Goal: Task Accomplishment & Management: Manage account settings

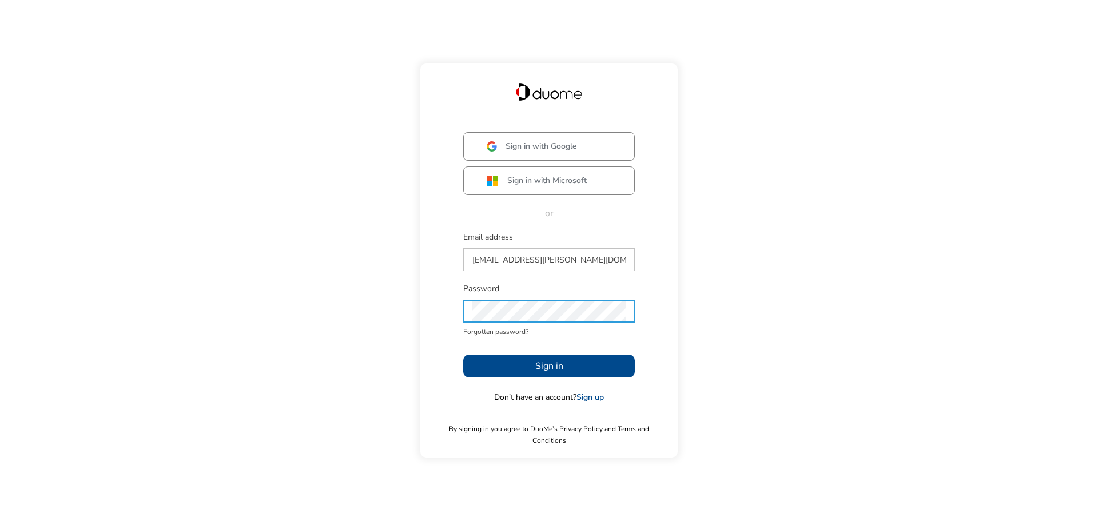
click at [565, 375] on button "Sign in" at bounding box center [549, 365] width 172 height 23
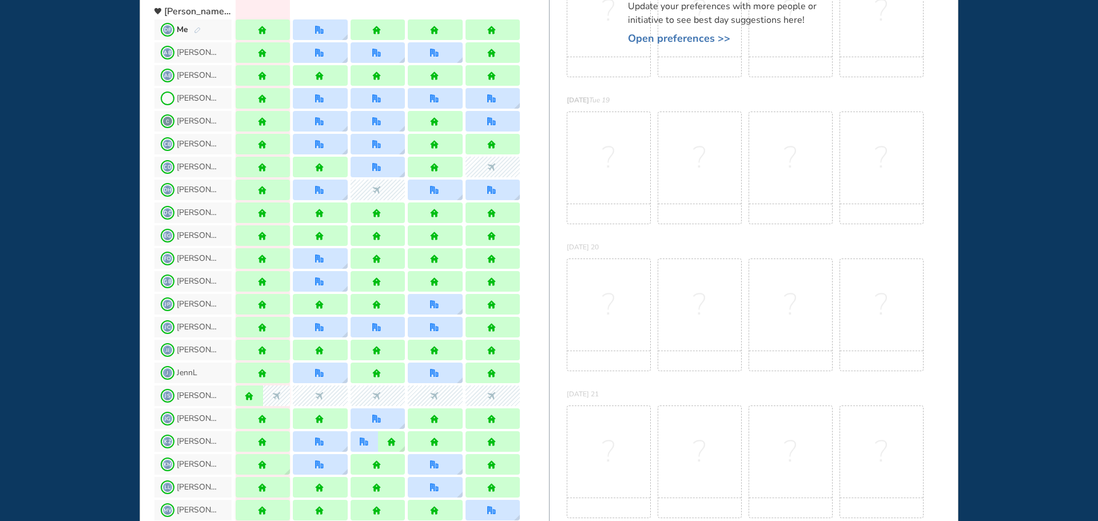
scroll to position [172, 0]
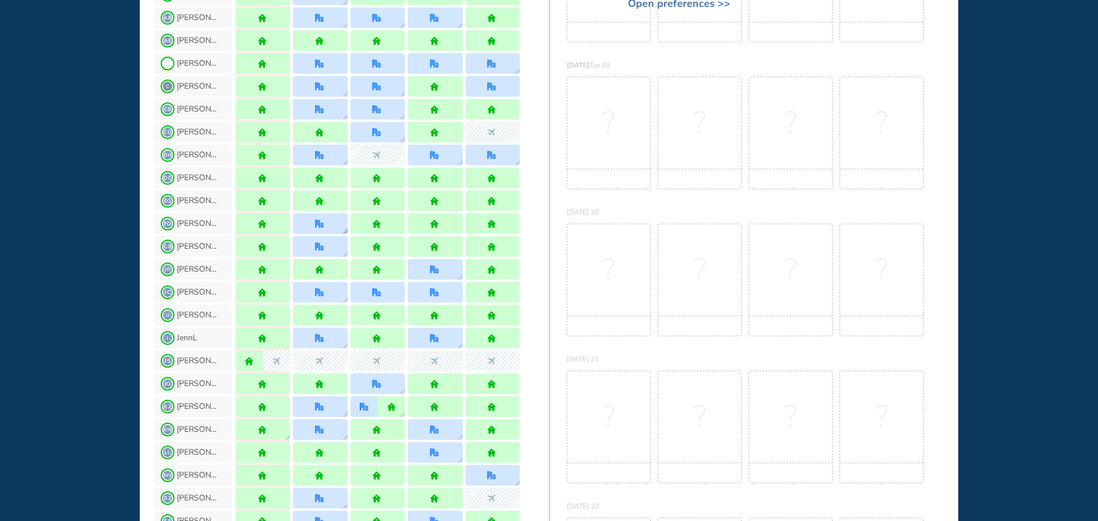
click at [321, 226] on img "office" at bounding box center [319, 224] width 9 height 9
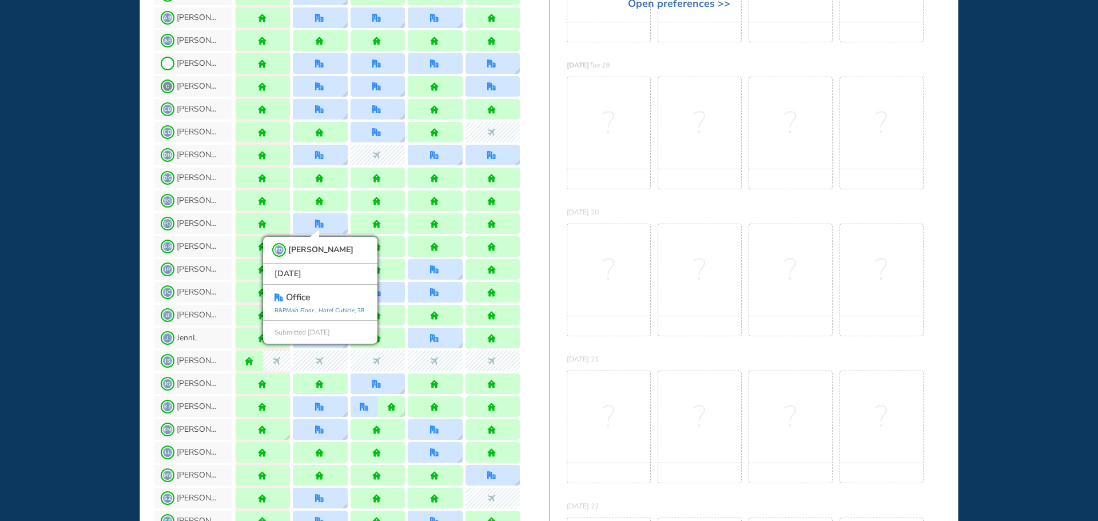
click at [58, 230] on div "WHO'S WHERE WHEN MY WORK INITIATIVES 92 DF New! NOTIFICATIONS All Location Task…" at bounding box center [549, 260] width 1098 height 521
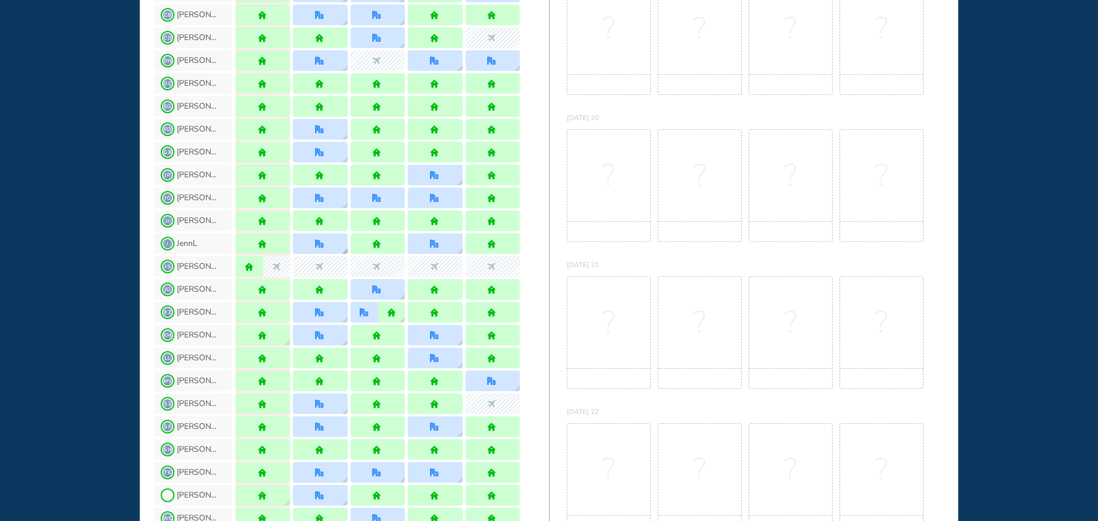
scroll to position [286, 0]
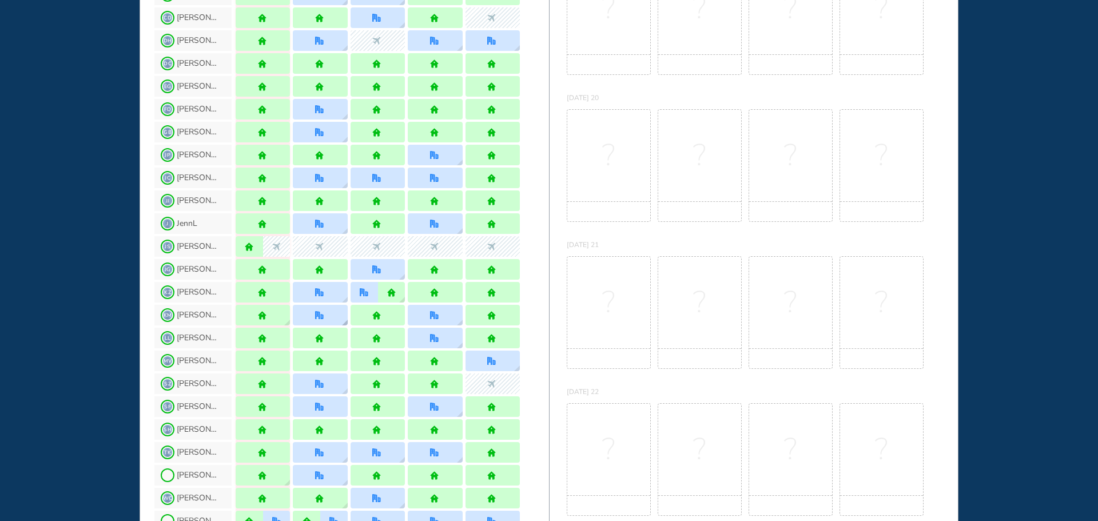
click at [317, 319] on img "office" at bounding box center [319, 315] width 9 height 9
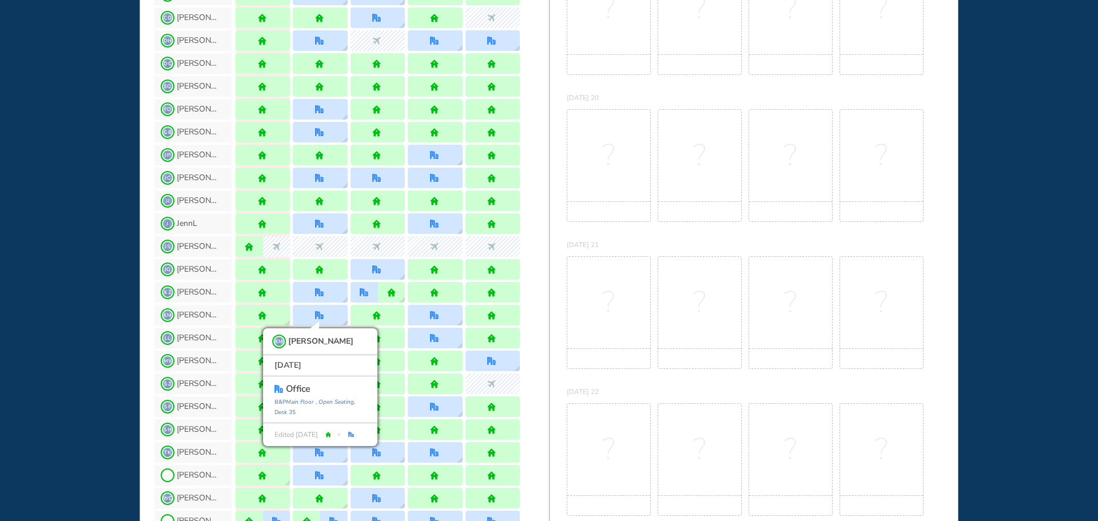
click at [109, 317] on div "WHO'S WHERE WHEN MY WORK INITIATIVES 92 DF New! NOTIFICATIONS All Location Task…" at bounding box center [549, 260] width 1098 height 521
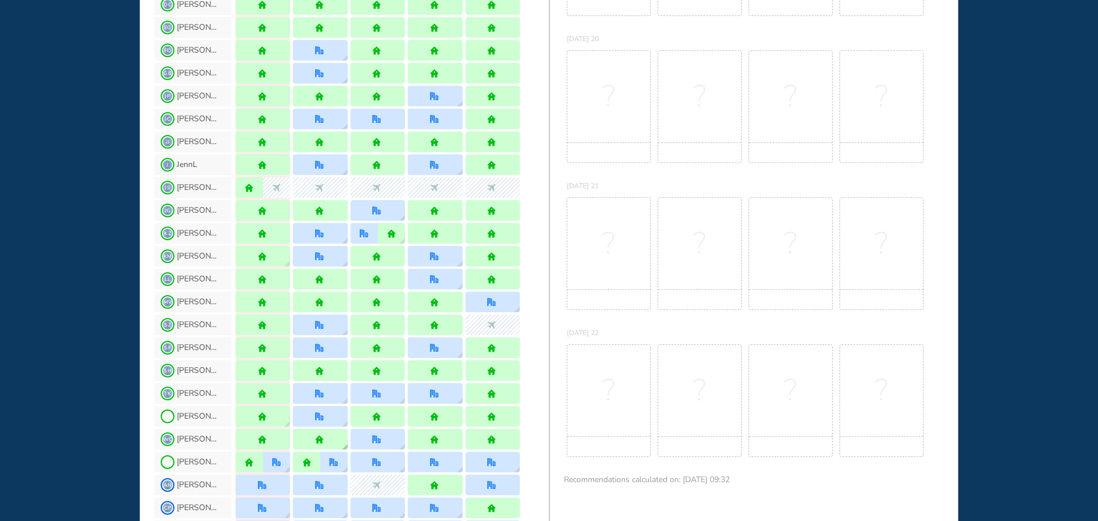
scroll to position [400, 0]
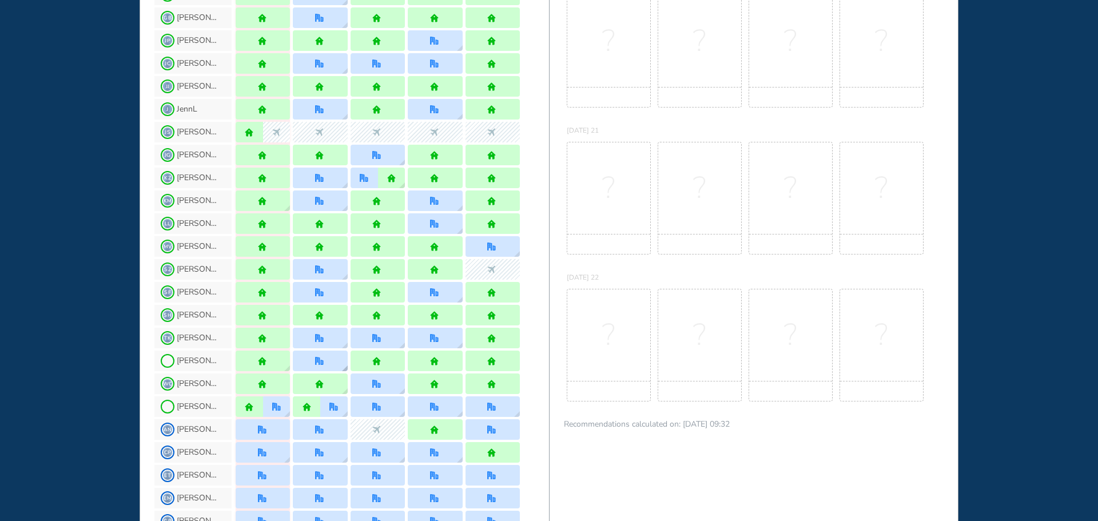
click at [314, 361] on div at bounding box center [320, 360] width 54 height 21
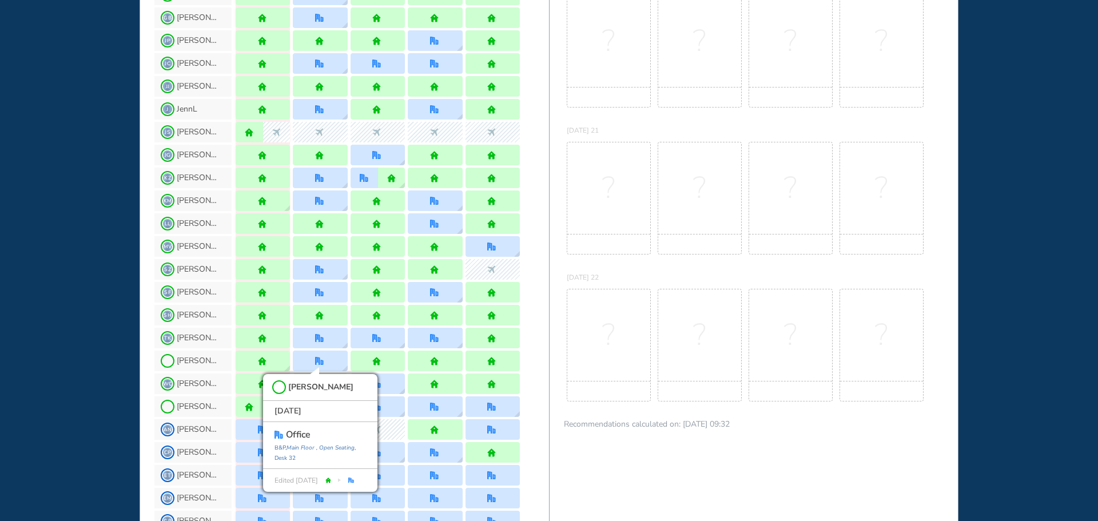
click at [85, 297] on div "WHO'S WHERE WHEN MY WORK INITIATIVES 92 DF New! NOTIFICATIONS All Location Task…" at bounding box center [549, 260] width 1098 height 521
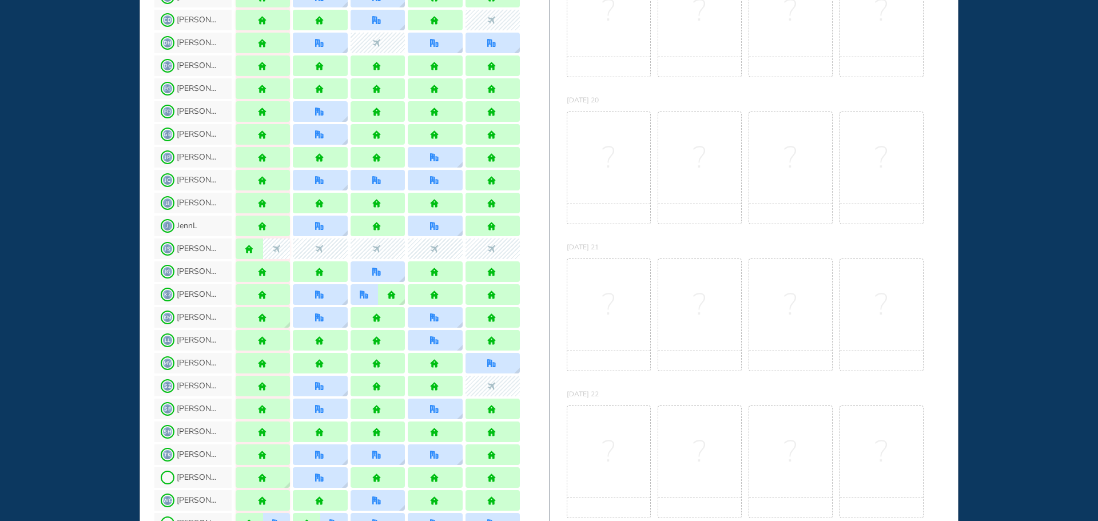
scroll to position [286, 0]
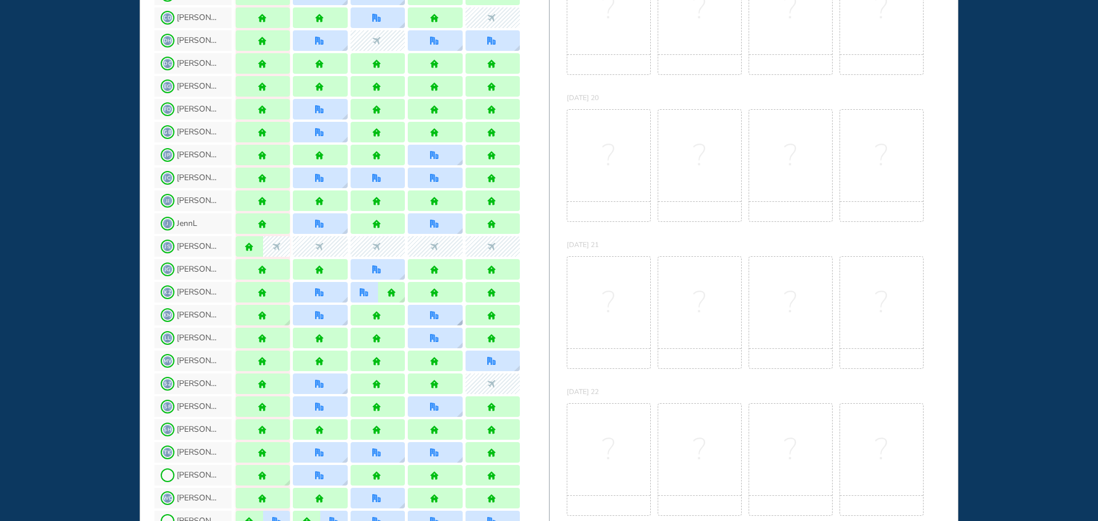
click at [441, 314] on div at bounding box center [435, 315] width 54 height 21
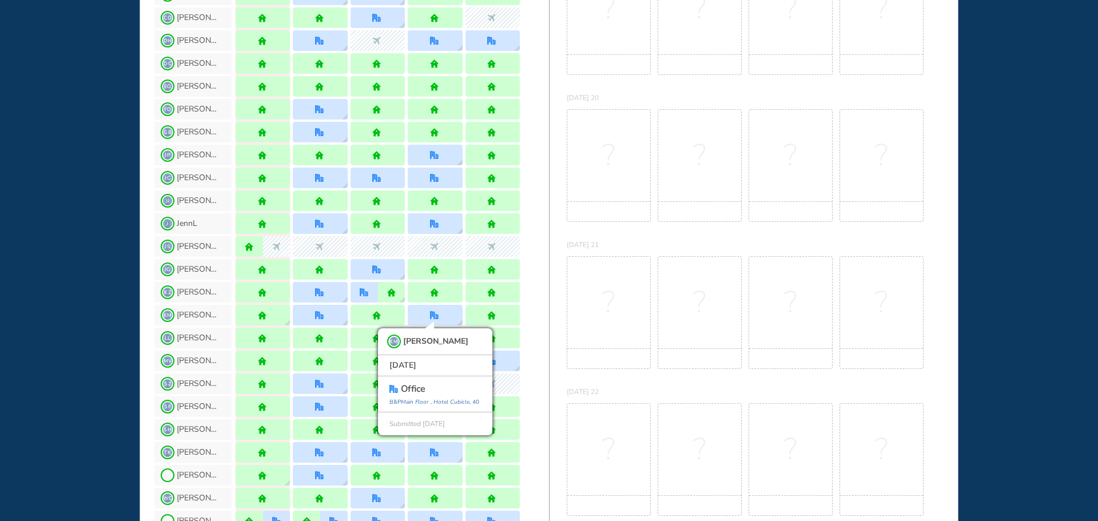
click at [92, 294] on div "WHO'S WHERE WHEN MY WORK INITIATIVES 92 DF New! NOTIFICATIONS All Location Task…" at bounding box center [549, 260] width 1098 height 521
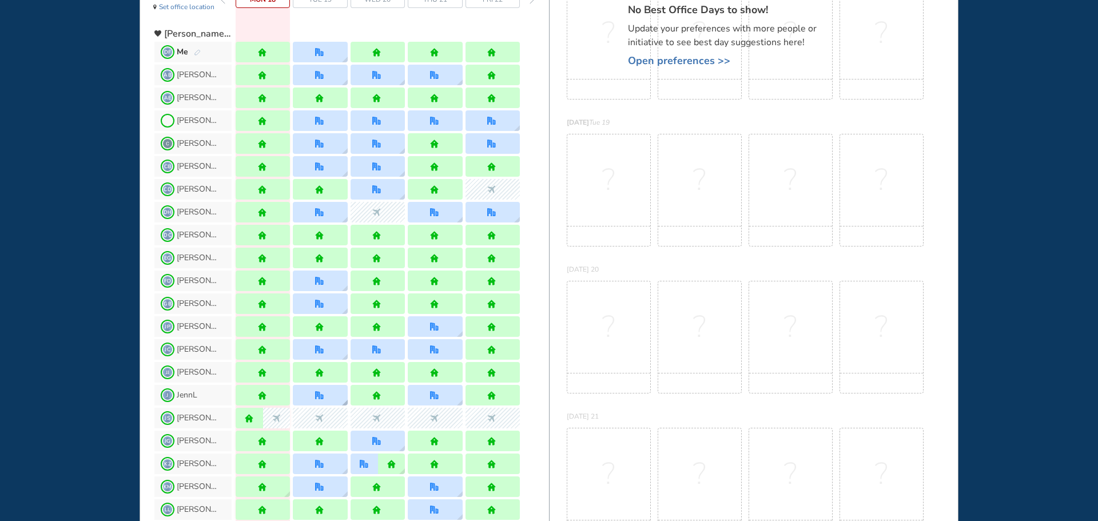
scroll to position [0, 0]
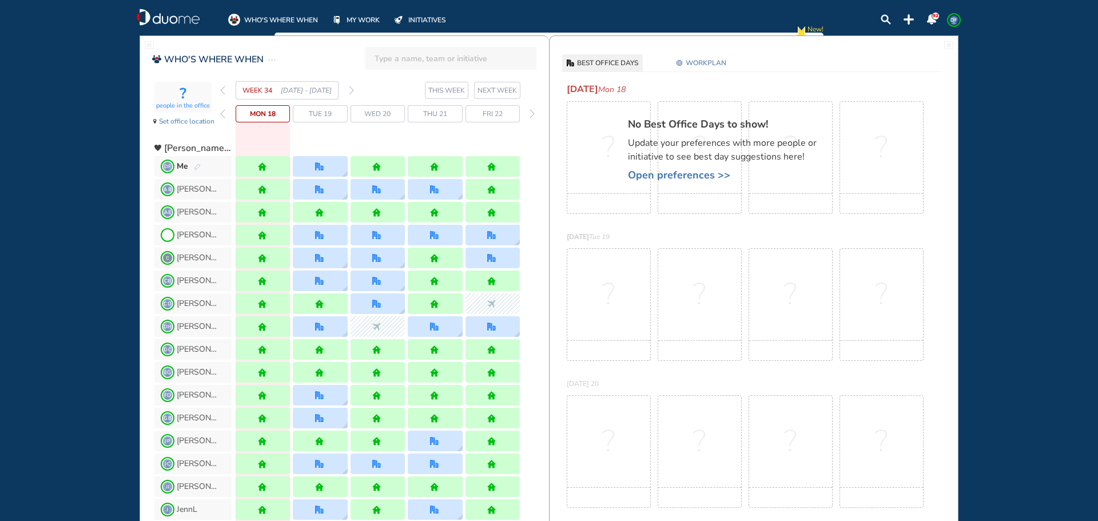
click at [349, 93] on img "forward week" at bounding box center [351, 90] width 5 height 9
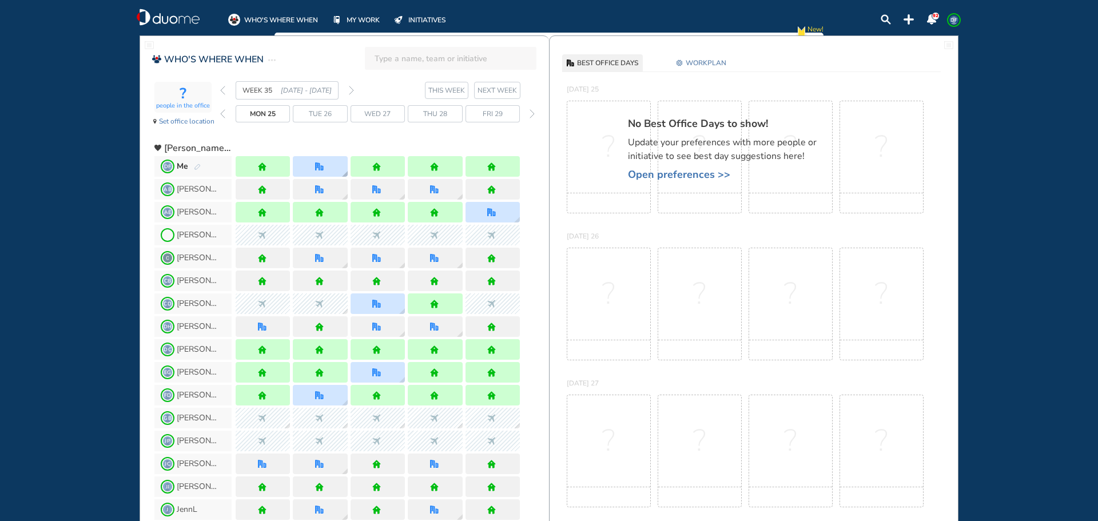
click at [322, 165] on img "office" at bounding box center [319, 166] width 9 height 9
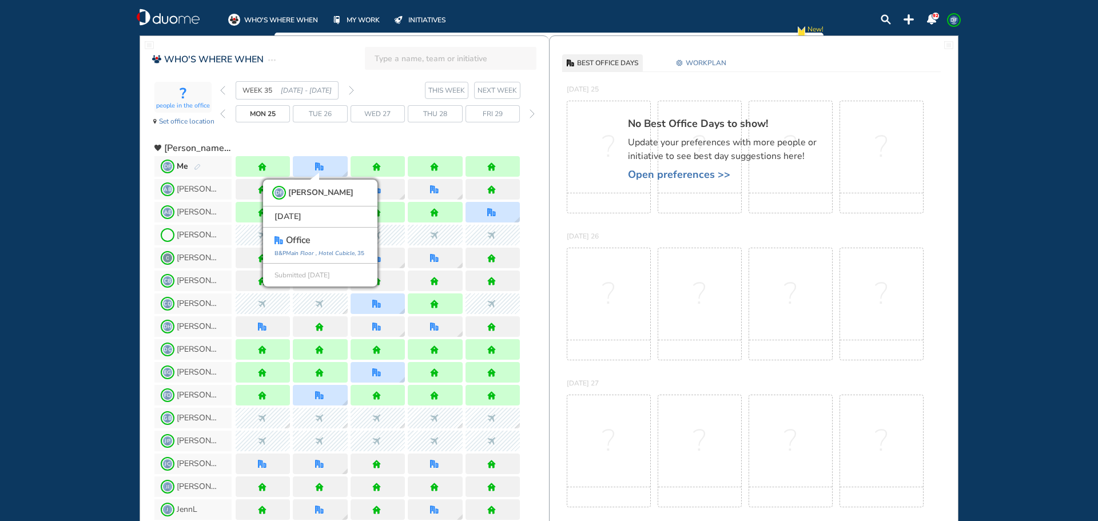
click at [94, 222] on div "WHO'S WHERE WHEN MY WORK INITIATIVES 92 DF New! NOTIFICATIONS All Location Task…" at bounding box center [549, 260] width 1098 height 521
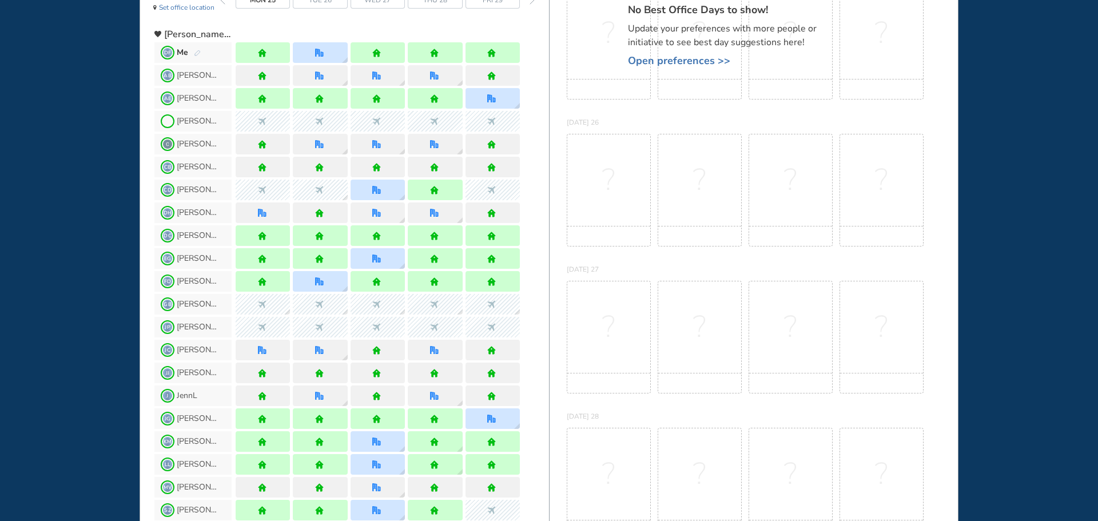
scroll to position [114, 0]
click at [317, 282] on img "office" at bounding box center [319, 281] width 9 height 9
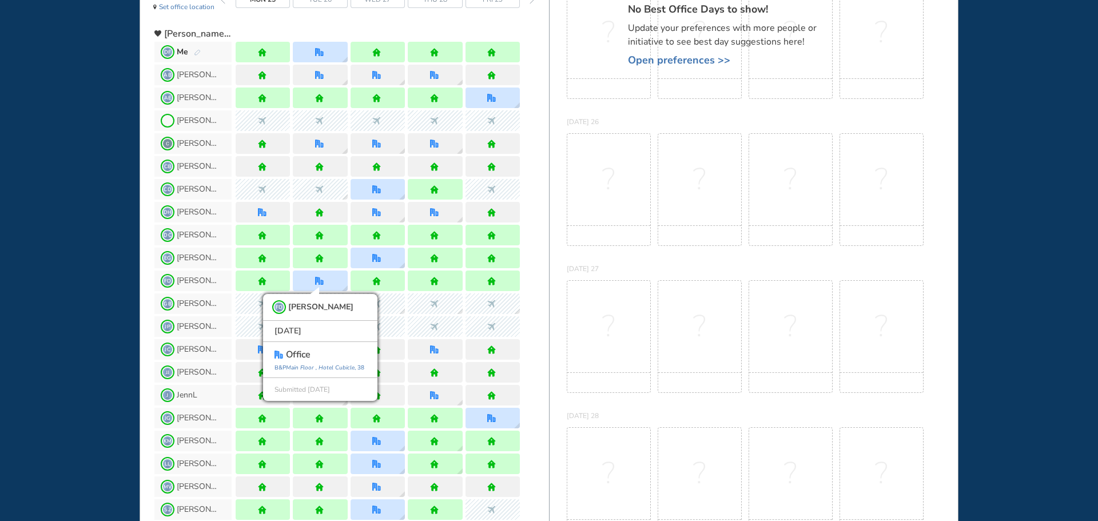
click at [74, 282] on div "WHO'S WHERE WHEN MY WORK INITIATIVES 92 DF New! NOTIFICATIONS All Location Task…" at bounding box center [549, 260] width 1098 height 521
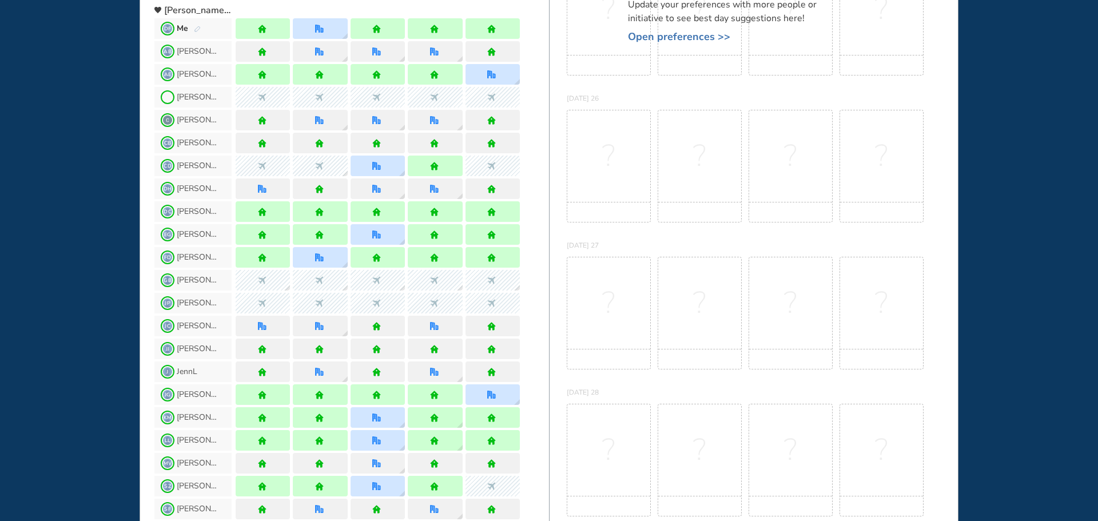
scroll to position [0, 0]
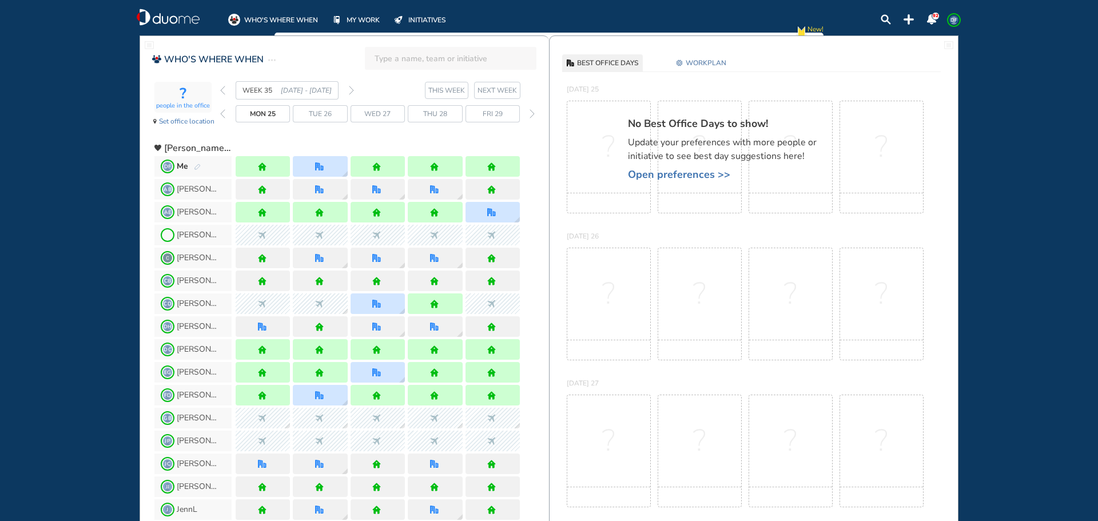
click at [222, 91] on img "back week" at bounding box center [222, 90] width 5 height 9
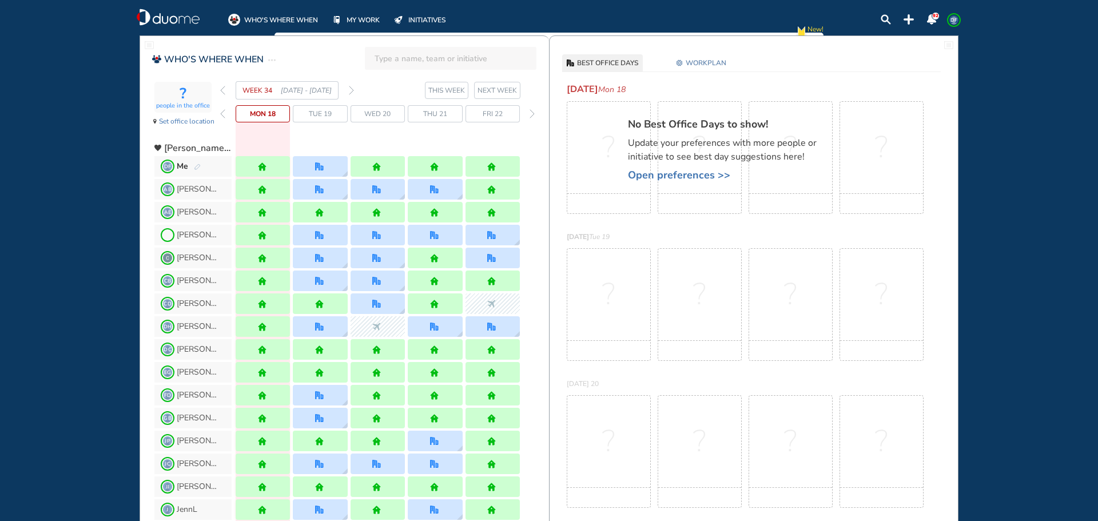
click at [198, 166] on img "pen-edit" at bounding box center [197, 167] width 7 height 7
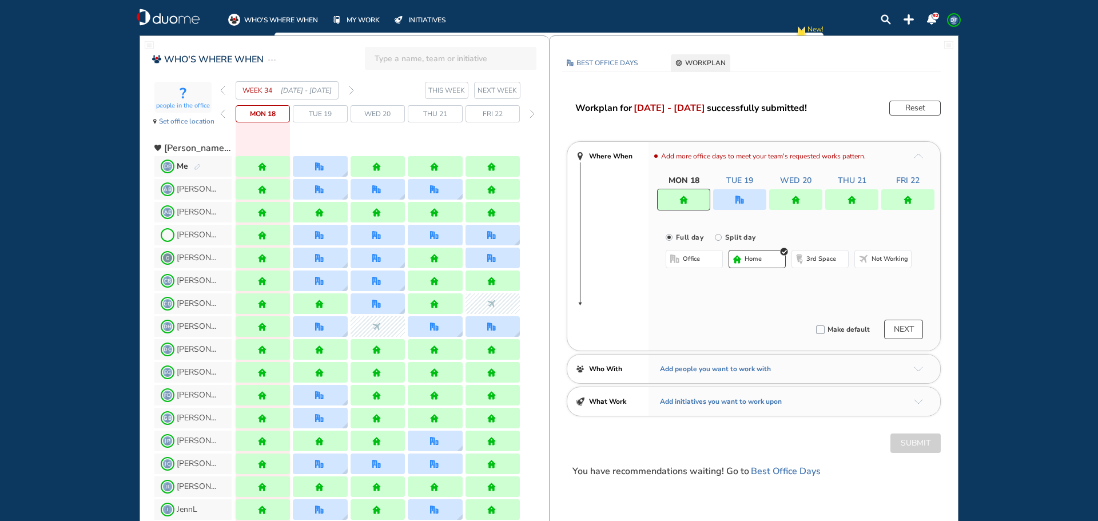
click at [488, 169] on div at bounding box center [492, 166] width 54 height 21
click at [907, 201] on img "home" at bounding box center [907, 200] width 9 height 9
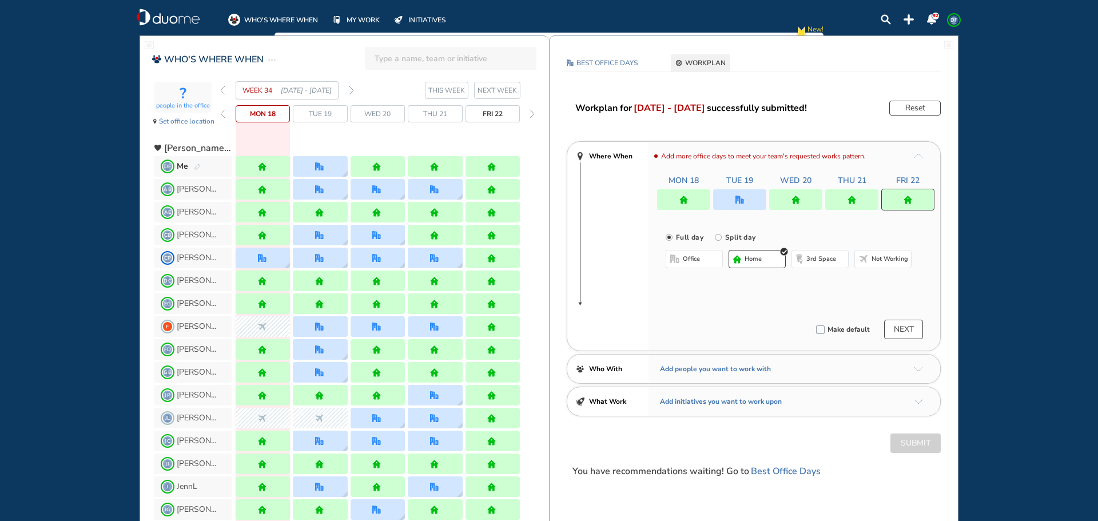
click at [878, 260] on span "Not working" at bounding box center [889, 258] width 37 height 9
click at [910, 328] on button "NEXT" at bounding box center [903, 329] width 39 height 19
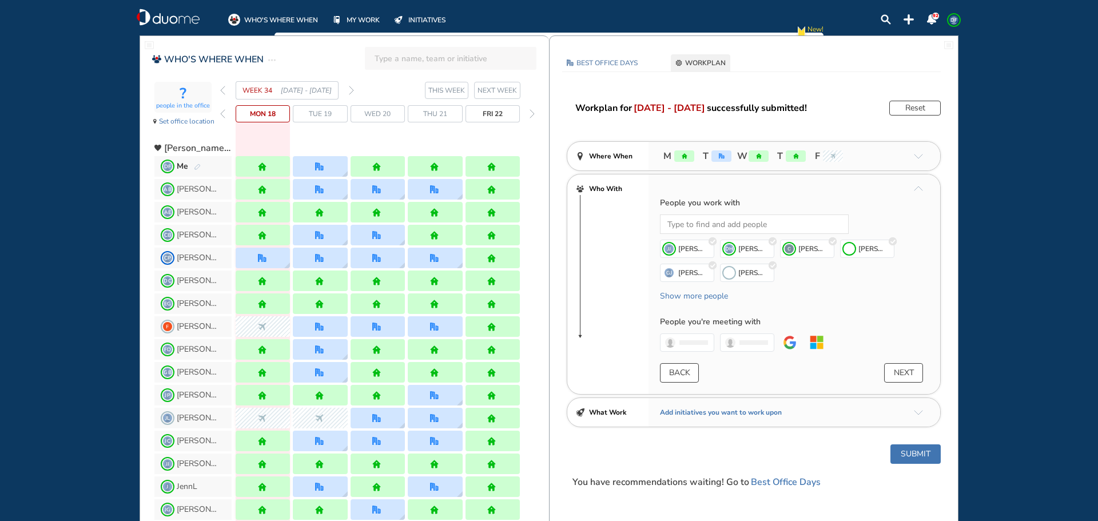
click at [907, 375] on button "NEXT" at bounding box center [903, 372] width 39 height 19
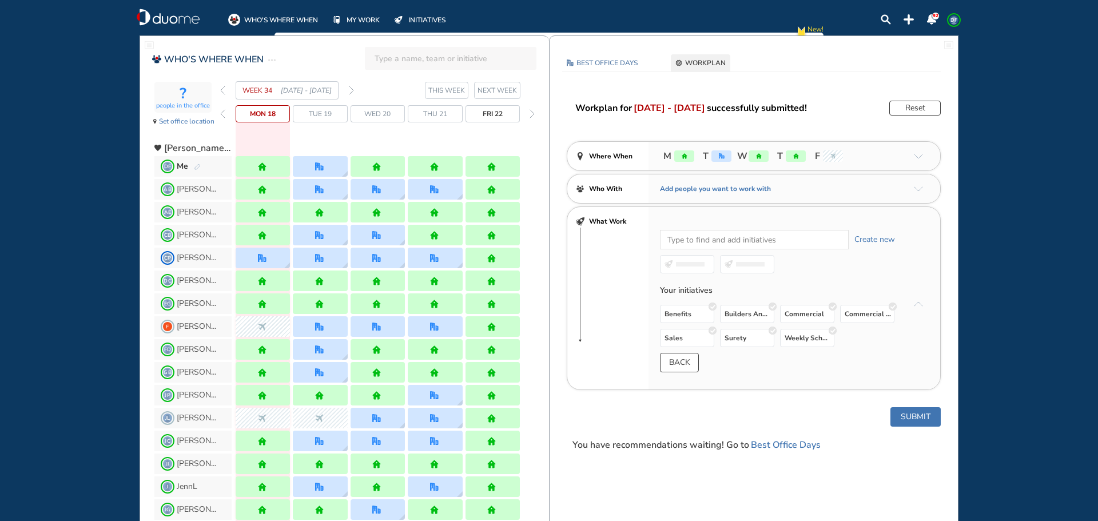
click at [915, 423] on button "Submit" at bounding box center [915, 416] width 50 height 19
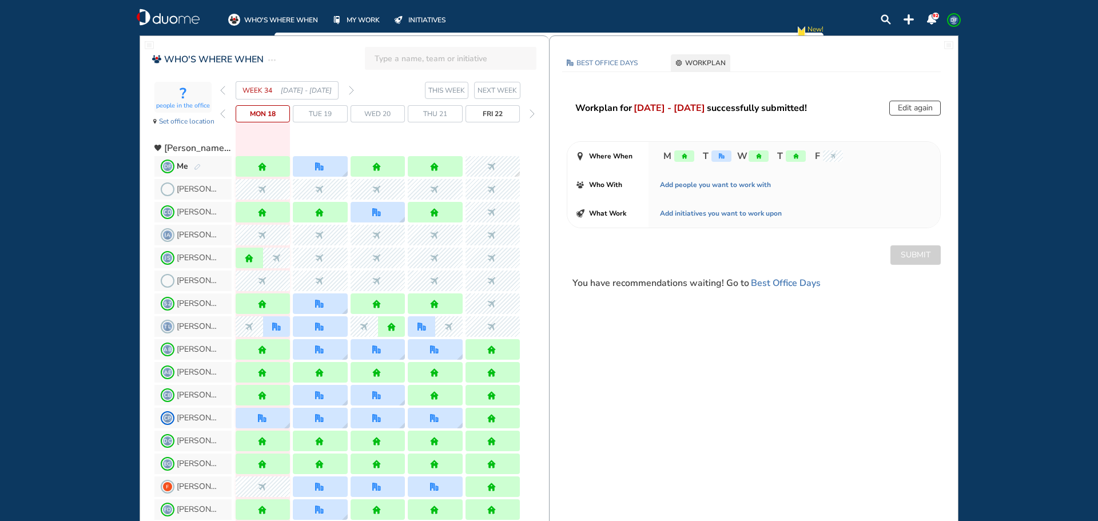
click at [77, 177] on div "WHO'S WHERE WHEN MY WORK INITIATIVES 92 DF New! NOTIFICATIONS All Location Task…" at bounding box center [549, 260] width 1098 height 521
click at [14, 242] on div "WHO'S WHERE WHEN MY WORK INITIATIVES 92 DF New! NOTIFICATIONS All Location Task…" at bounding box center [549, 260] width 1098 height 521
click at [380, 214] on img "office" at bounding box center [376, 212] width 9 height 9
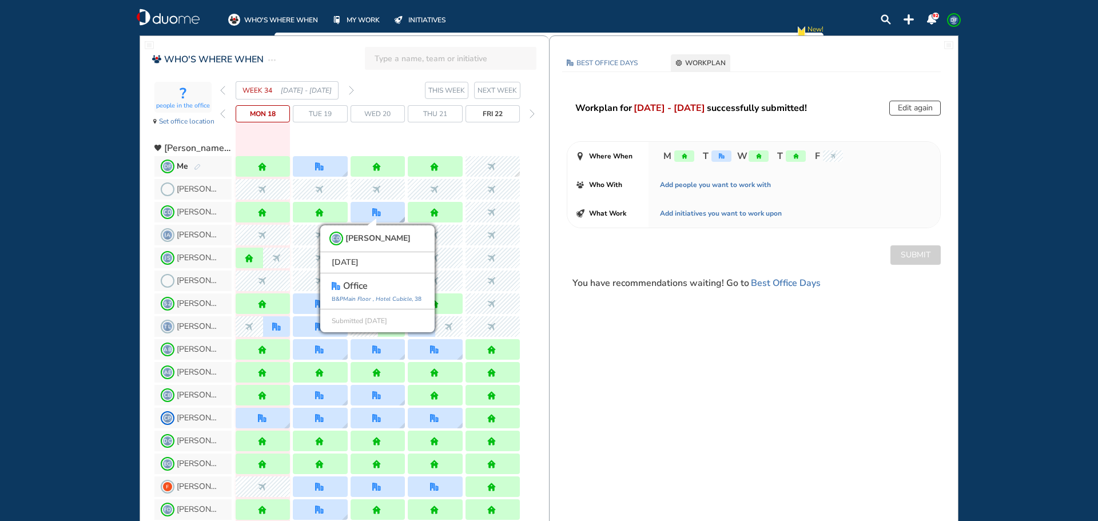
click at [380, 214] on img "office" at bounding box center [376, 212] width 9 height 9
click at [38, 234] on div "WHO'S WHERE WHEN MY WORK INITIATIVES 92 DF New! NOTIFICATIONS All Location Task…" at bounding box center [549, 260] width 1098 height 521
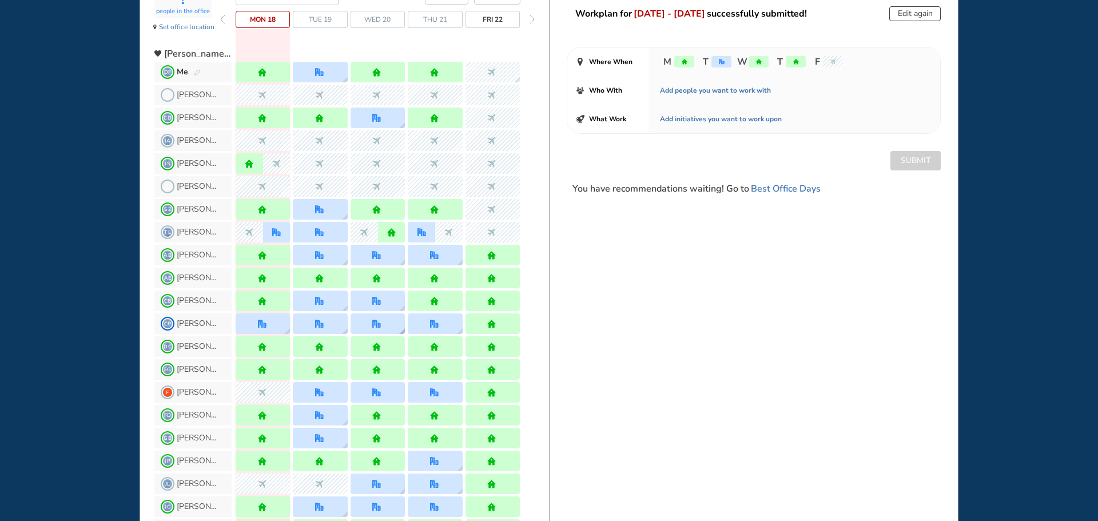
scroll to position [114, 0]
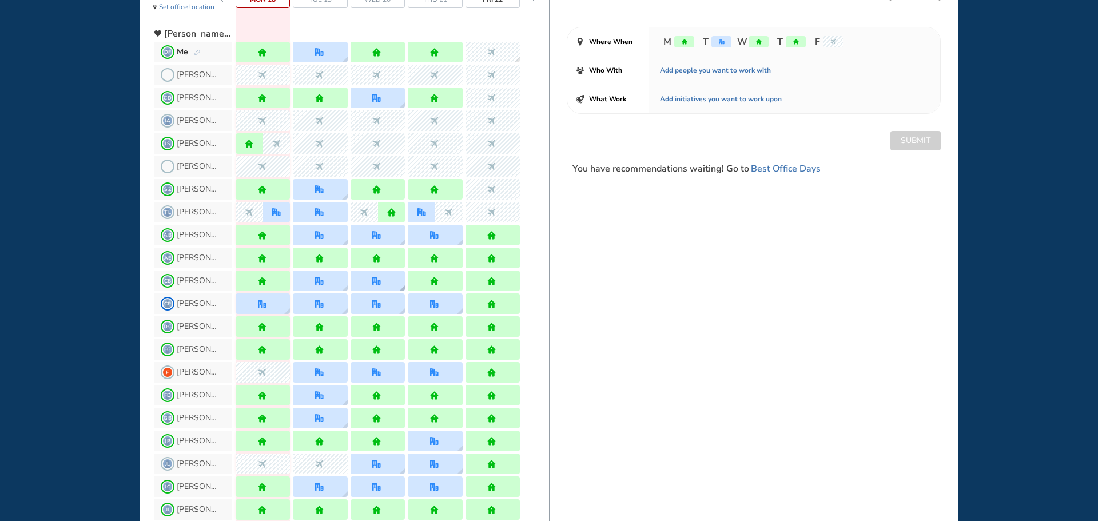
click at [377, 288] on div at bounding box center [377, 280] width 54 height 21
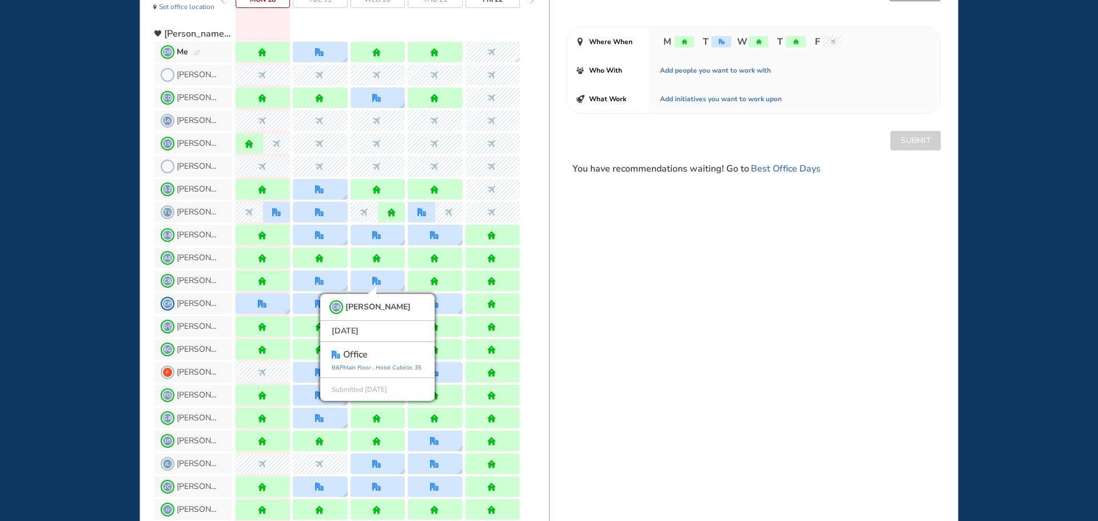
click at [61, 292] on div "WHO'S WHERE WHEN MY WORK INITIATIVES 92 DF New! NOTIFICATIONS All Location Task…" at bounding box center [549, 260] width 1098 height 521
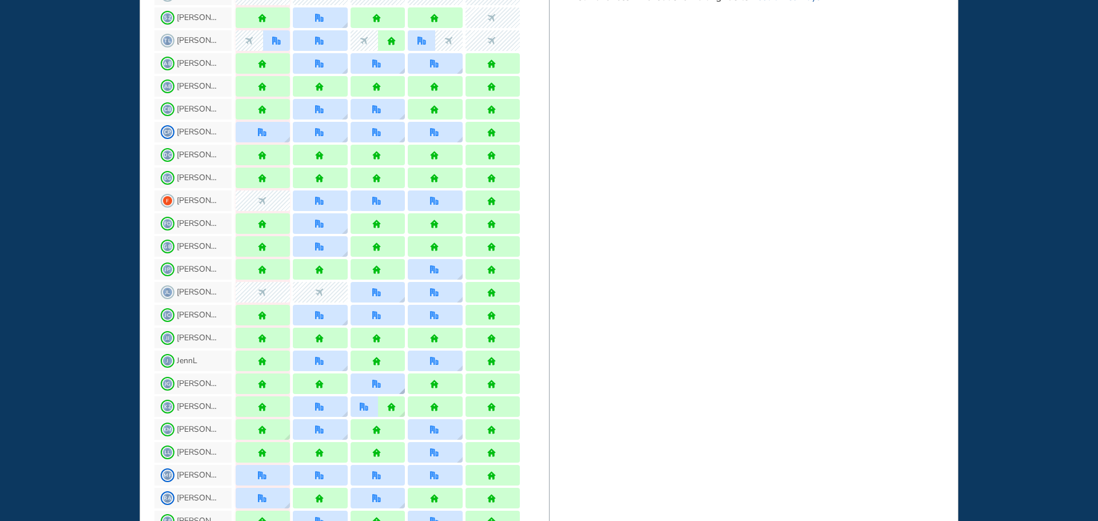
scroll to position [343, 0]
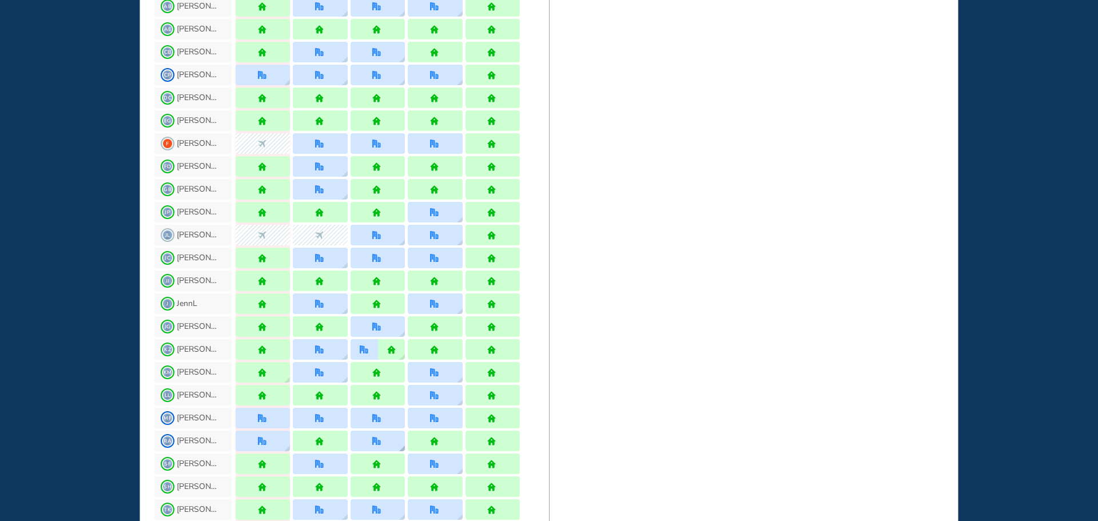
click at [380, 435] on div at bounding box center [377, 440] width 54 height 21
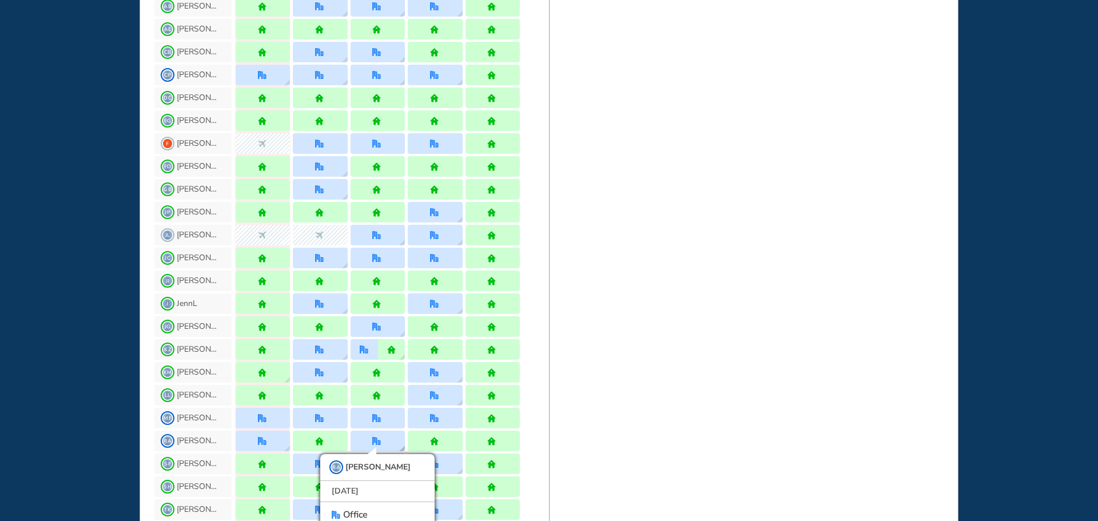
scroll to position [383, 0]
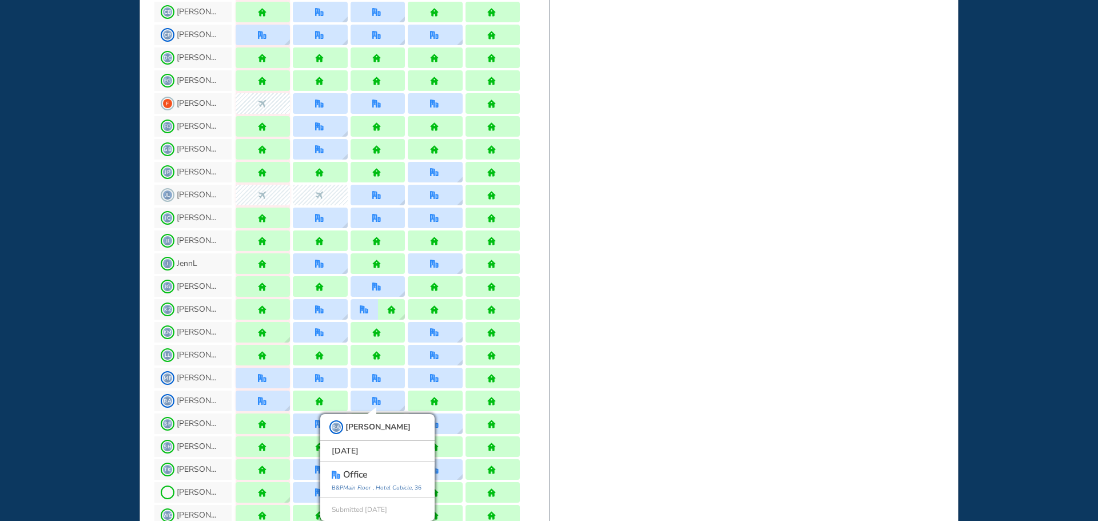
click at [76, 346] on div "WHO'S WHERE WHEN MY WORK INITIATIVES 92 DF New! NOTIFICATIONS All Location Task…" at bounding box center [549, 260] width 1098 height 521
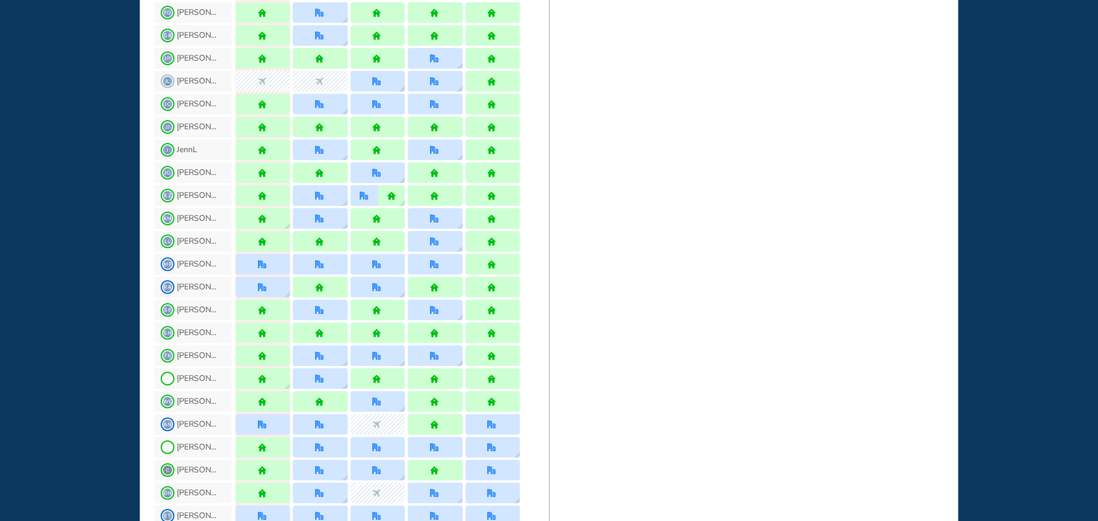
scroll to position [497, 0]
click at [381, 402] on img "office" at bounding box center [376, 401] width 9 height 9
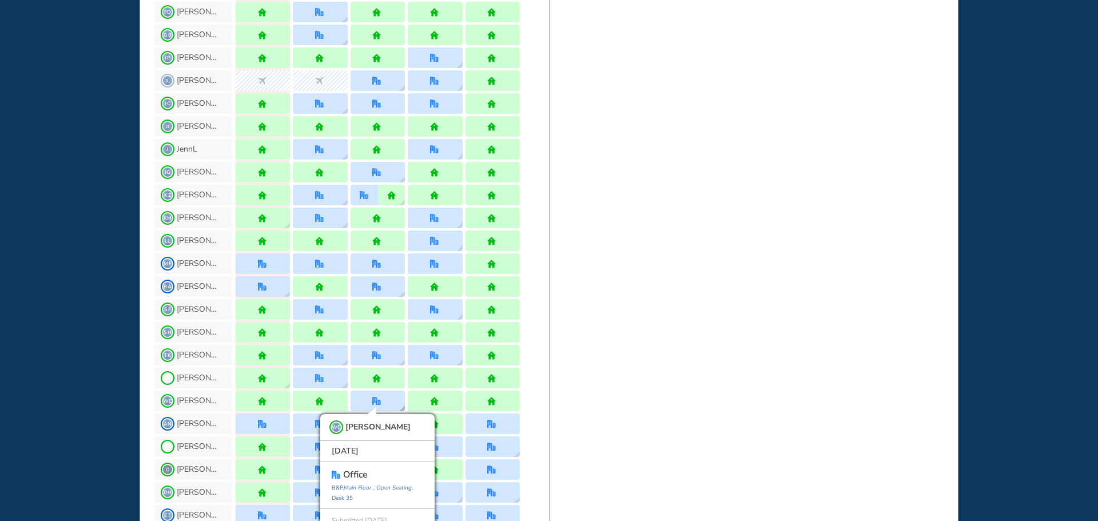
scroll to position [508, 0]
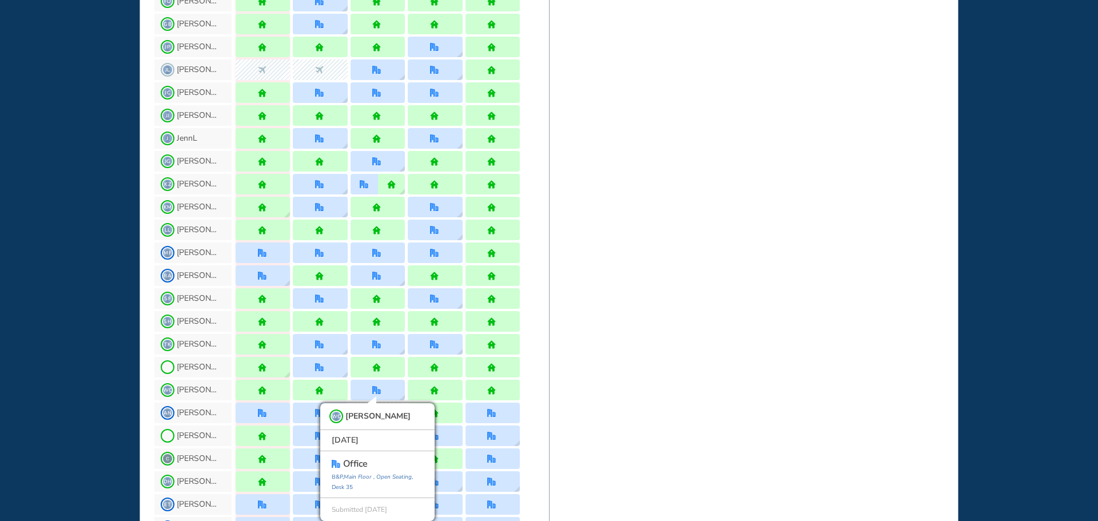
click at [41, 325] on div "WHO'S WHERE WHEN MY WORK INITIATIVES 92 DF New! NOTIFICATIONS All Location Task…" at bounding box center [549, 260] width 1098 height 521
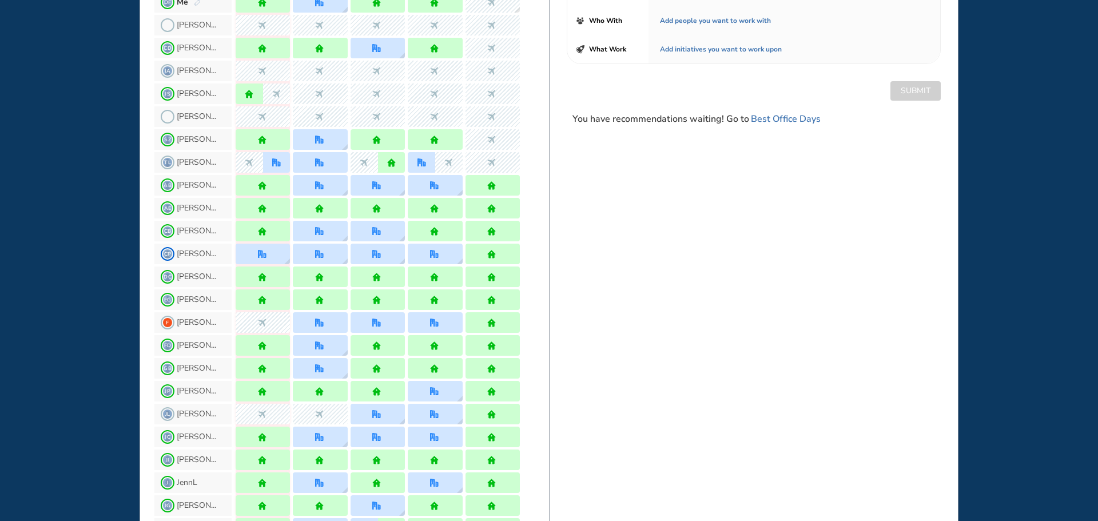
scroll to position [51, 0]
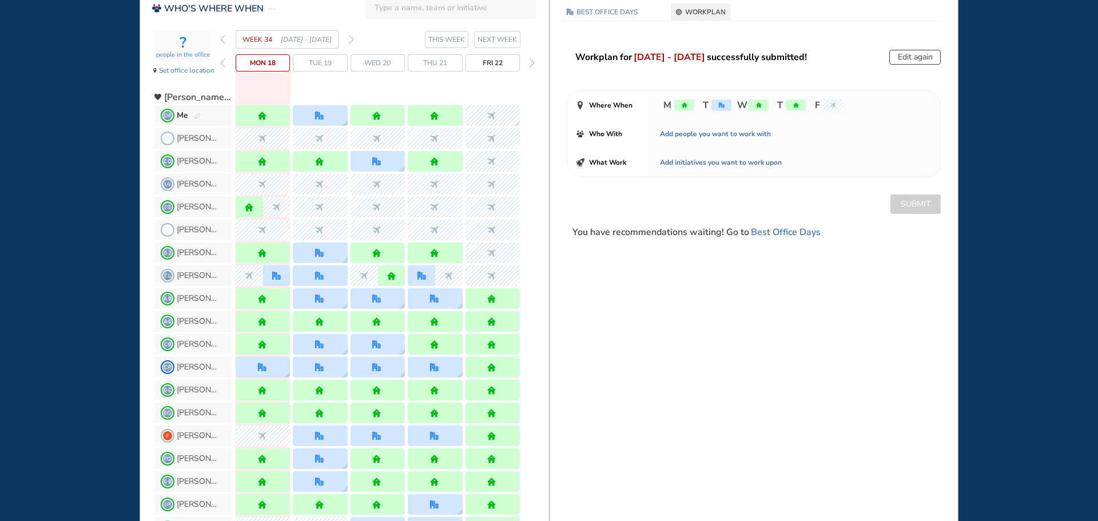
click at [350, 41] on img "forward week" at bounding box center [351, 39] width 5 height 9
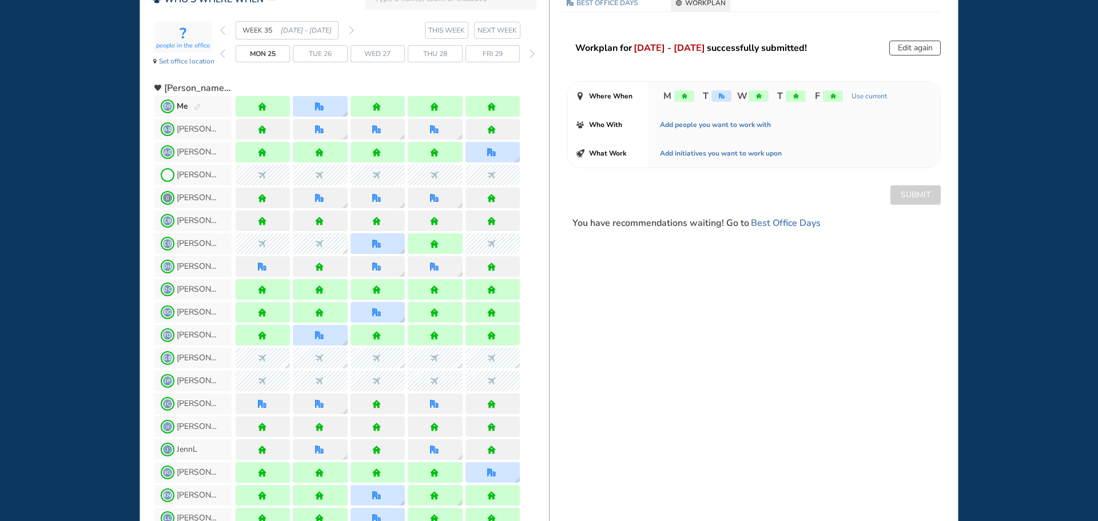
scroll to position [117, 0]
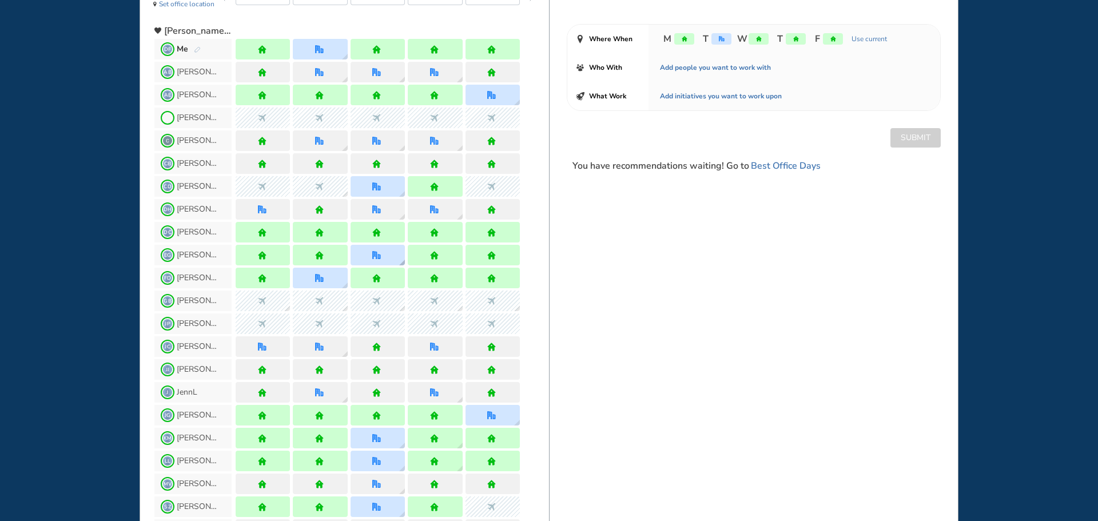
click at [385, 257] on div at bounding box center [377, 255] width 54 height 21
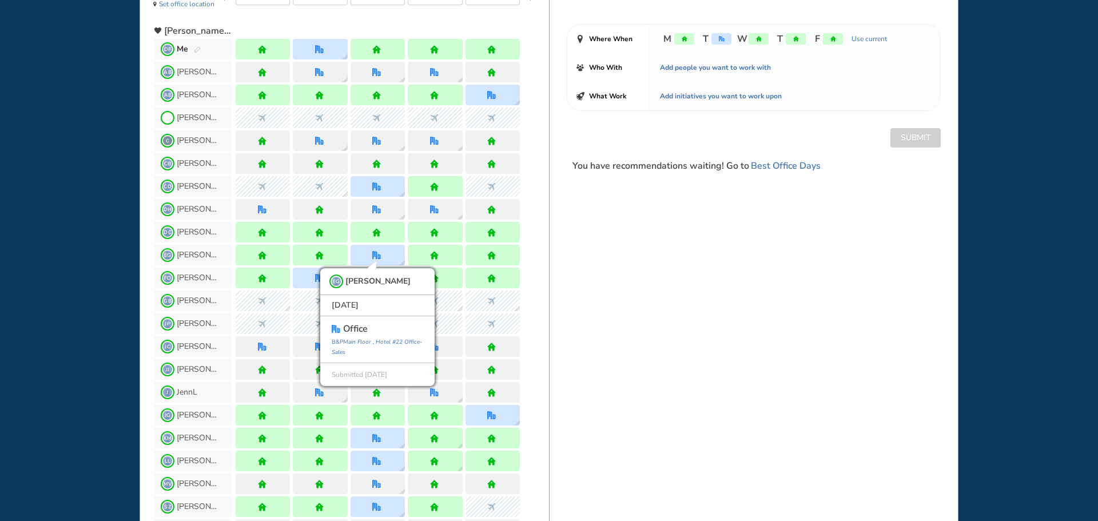
click at [99, 256] on div "WHO'S WHERE WHEN MY WORK INITIATIVES 92 DF New! NOTIFICATIONS All Location Task…" at bounding box center [549, 260] width 1098 height 521
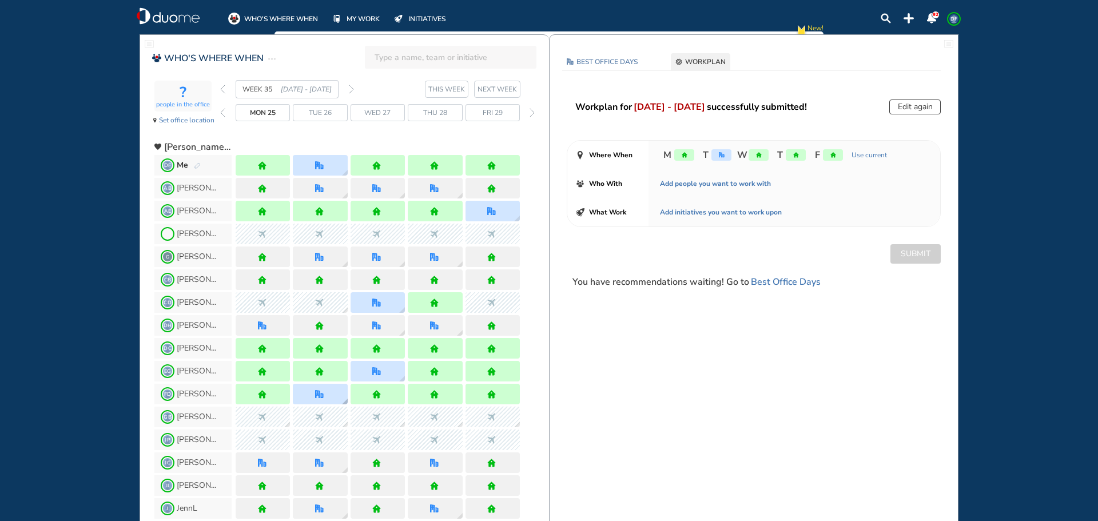
scroll to position [0, 0]
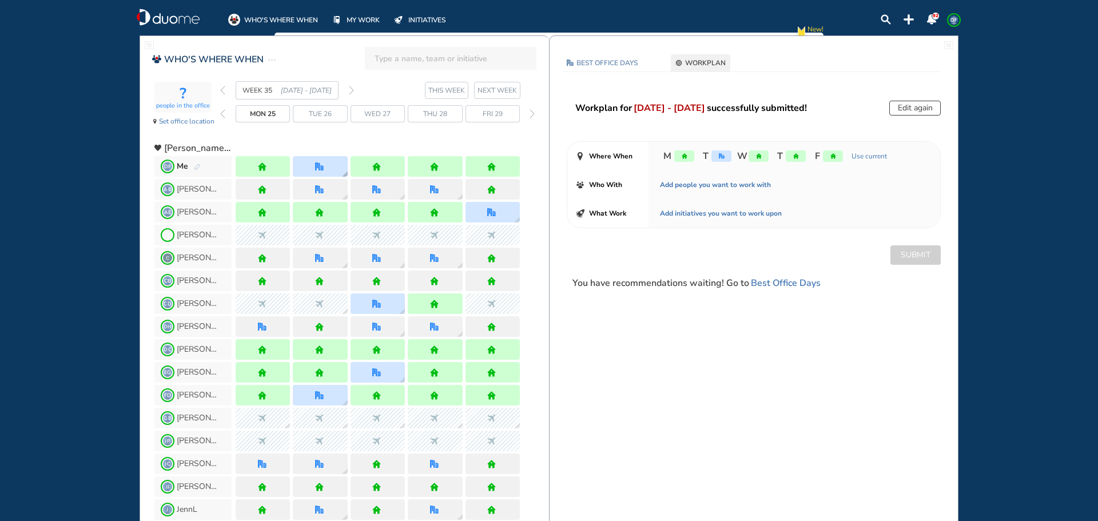
click at [318, 169] on img "office" at bounding box center [319, 166] width 9 height 9
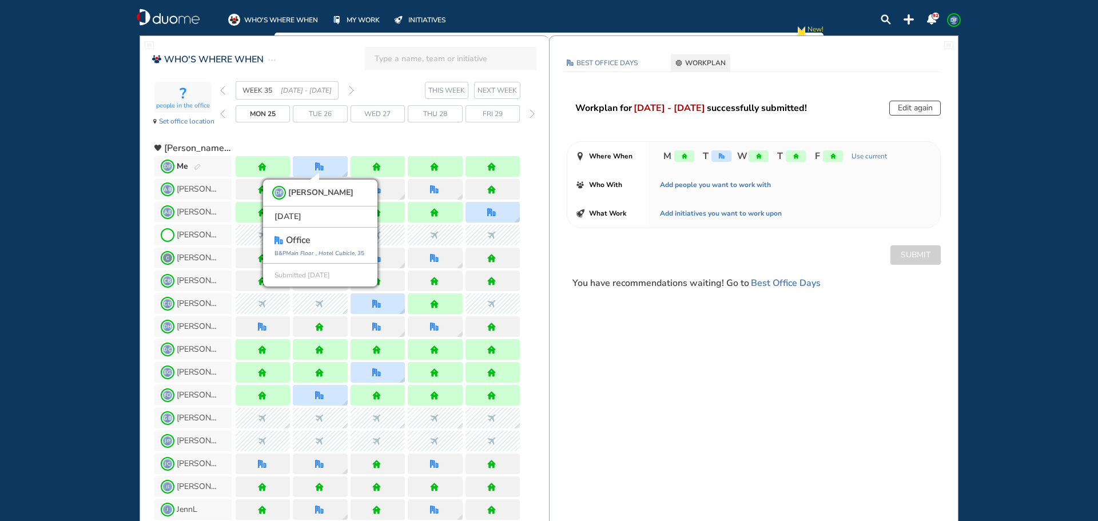
drag, startPoint x: 57, startPoint y: 236, endPoint x: 75, endPoint y: 233, distance: 19.0
click at [56, 236] on div "WHO'S WHERE WHEN MY WORK INITIATIVES 92 DF New! NOTIFICATIONS All Location Task…" at bounding box center [549, 260] width 1098 height 521
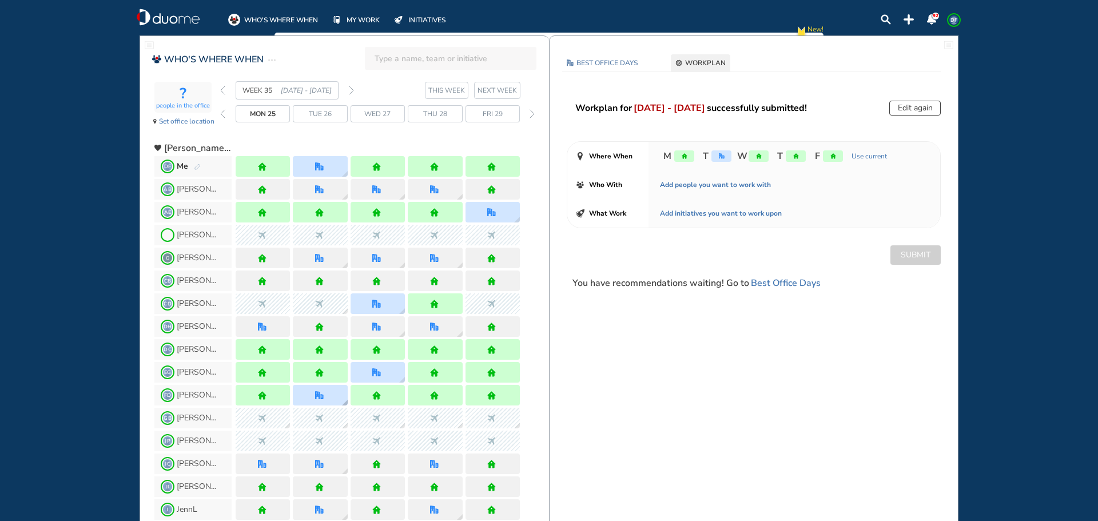
click at [324, 394] on div at bounding box center [320, 395] width 10 height 9
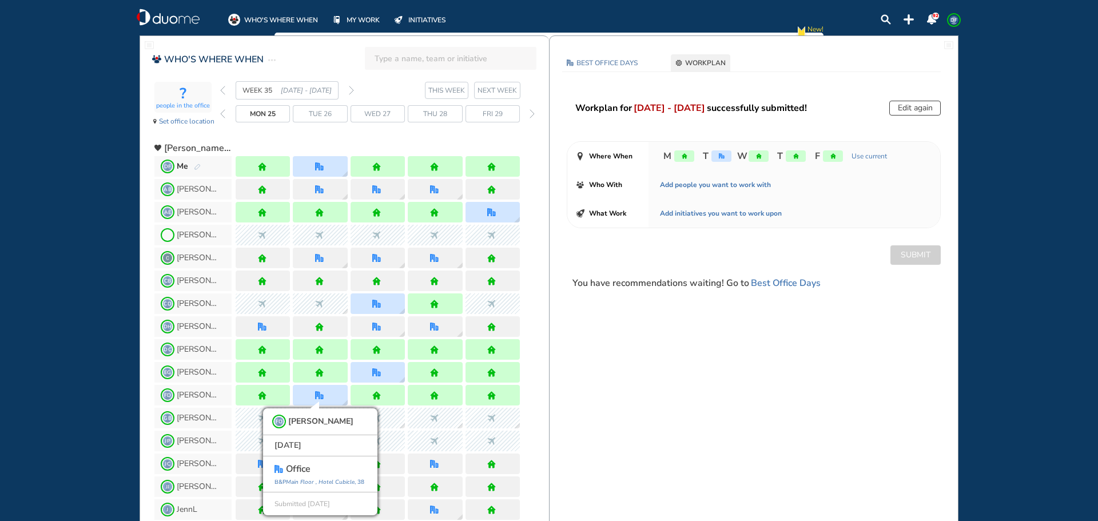
click at [97, 309] on div "WHO'S WHERE WHEN MY WORK INITIATIVES 92 DF New! NOTIFICATIONS All Location Task…" at bounding box center [549, 260] width 1098 height 521
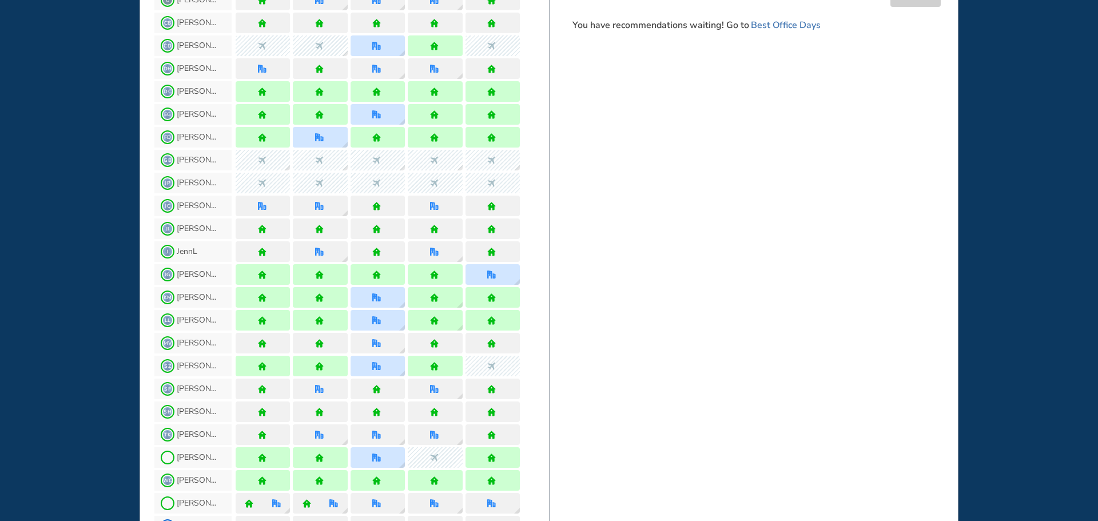
scroll to position [286, 0]
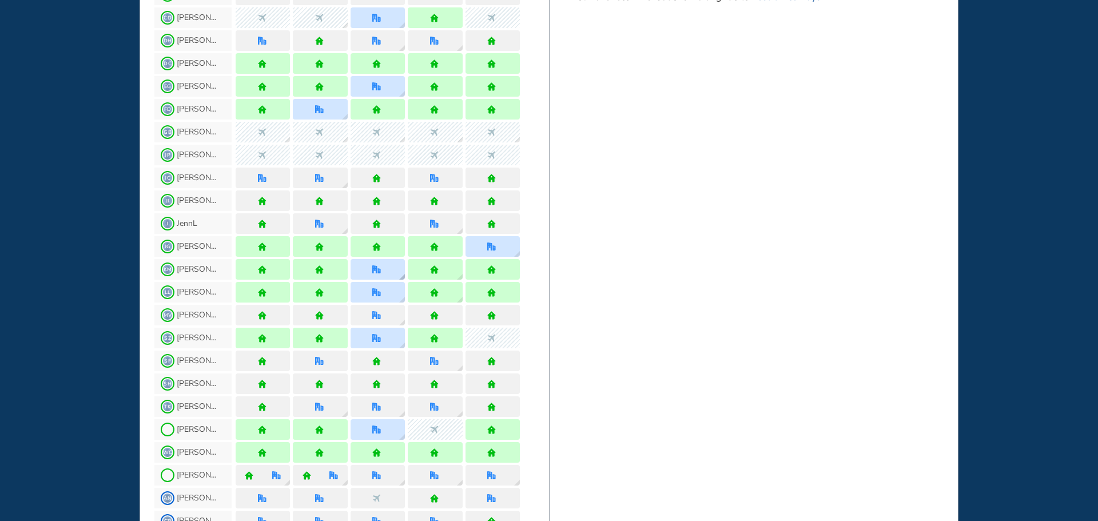
click at [385, 275] on div at bounding box center [377, 269] width 54 height 21
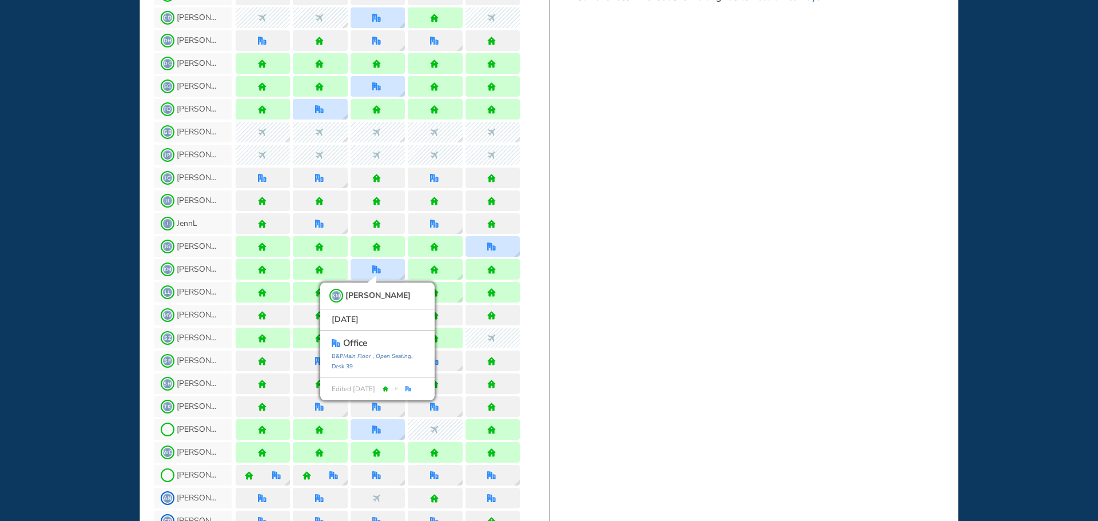
click at [66, 290] on div "WHO'S WHERE WHEN MY WORK INITIATIVES 92 DF New! NOTIFICATIONS All Location Task…" at bounding box center [549, 260] width 1098 height 521
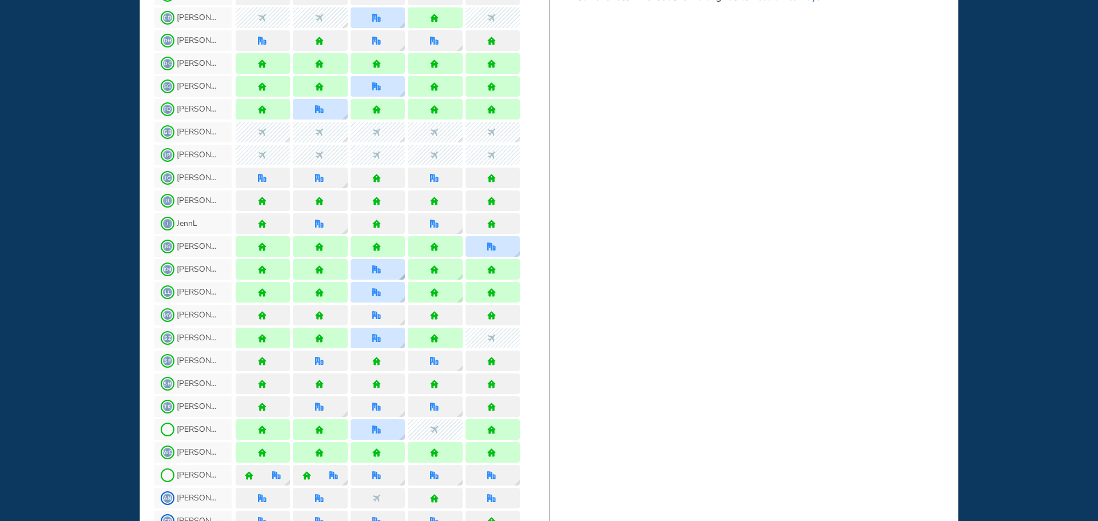
click at [374, 275] on div at bounding box center [377, 269] width 54 height 21
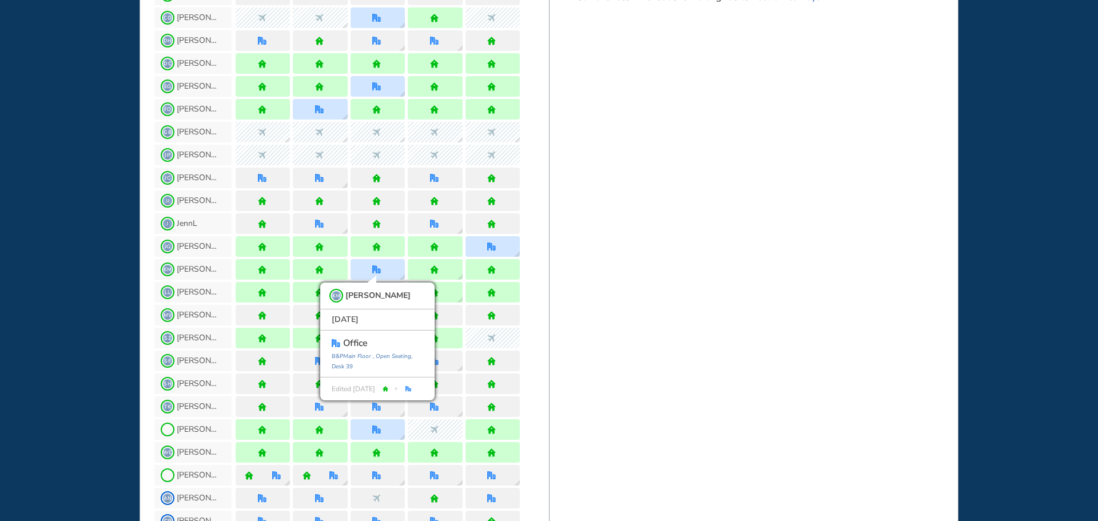
click at [64, 270] on div "WHO'S WHERE WHEN MY WORK INITIATIVES 92 DF New! NOTIFICATIONS All Location Task…" at bounding box center [549, 260] width 1098 height 521
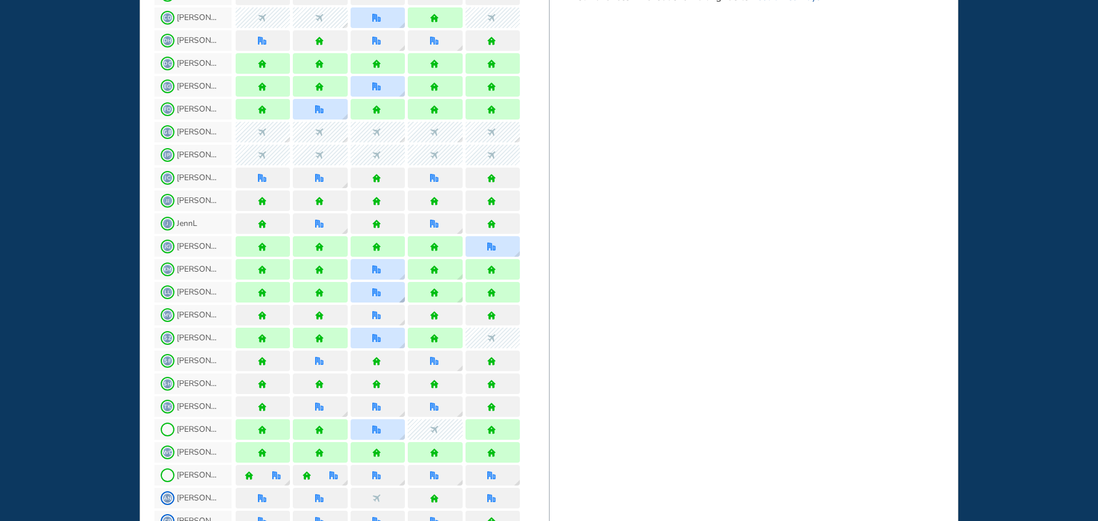
click at [365, 292] on div at bounding box center [377, 292] width 54 height 21
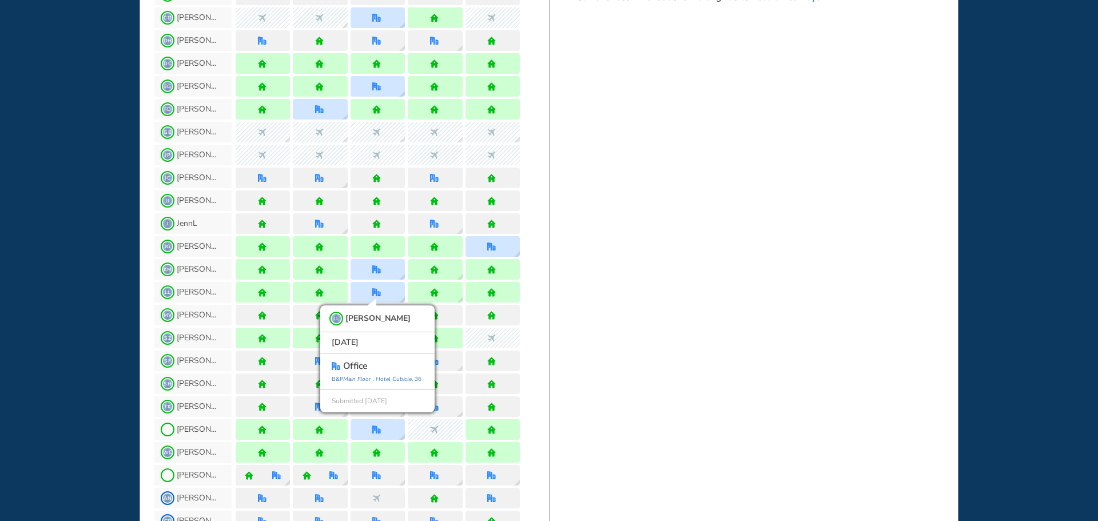
click at [97, 296] on div "WHO'S WHERE WHEN MY WORK INITIATIVES 92 DF New! NOTIFICATIONS All Location Task…" at bounding box center [549, 260] width 1098 height 521
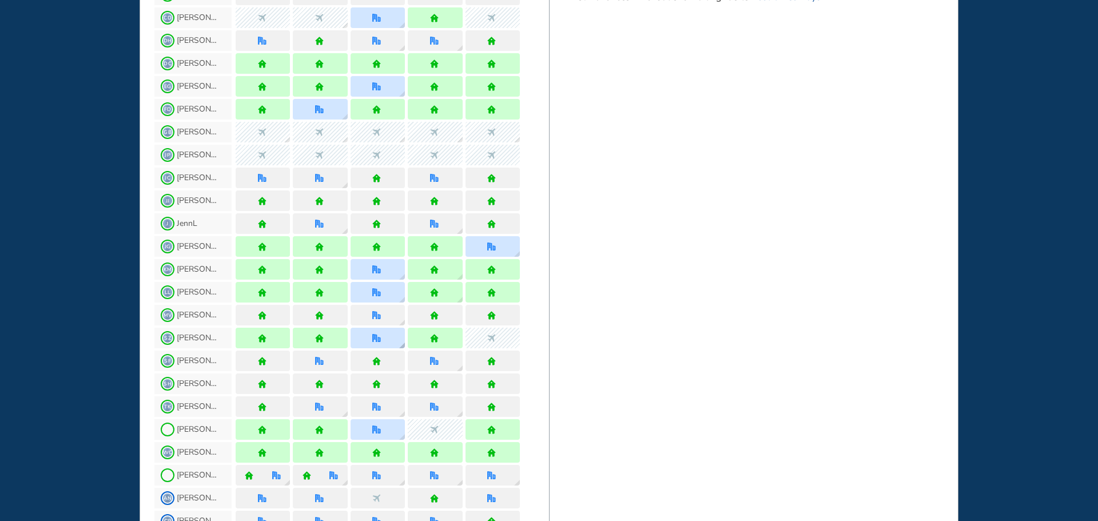
click at [382, 338] on div at bounding box center [377, 338] width 10 height 9
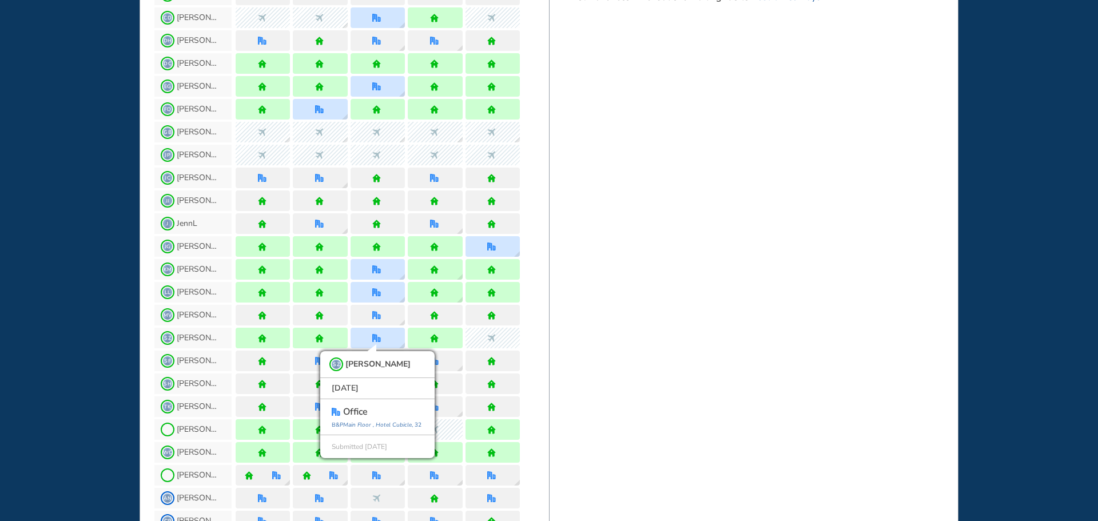
click at [80, 314] on div "WHO'S WHERE WHEN MY WORK INITIATIVES 92 DF New! NOTIFICATIONS All Location Task…" at bounding box center [549, 260] width 1098 height 521
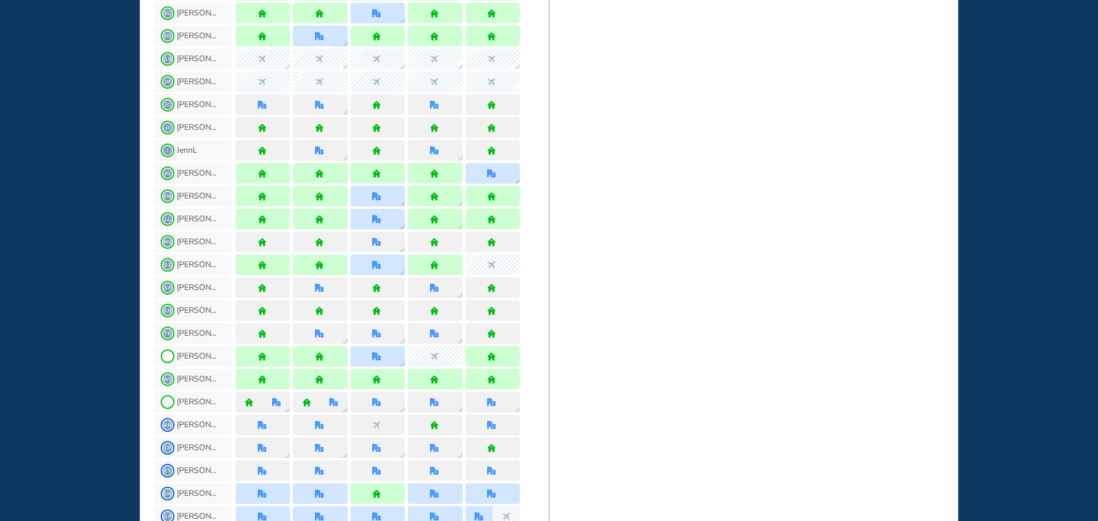
scroll to position [400, 0]
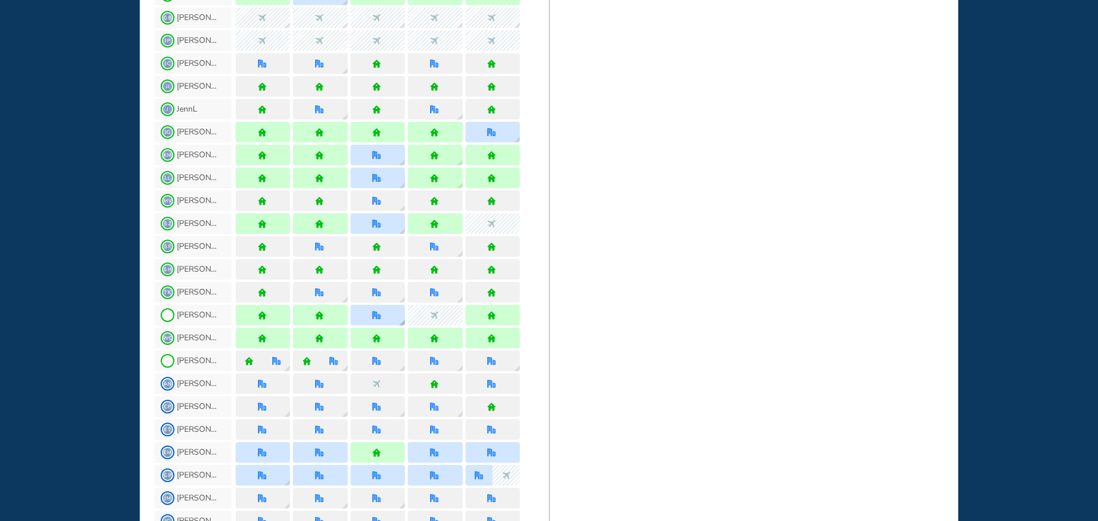
click at [377, 317] on img "office" at bounding box center [376, 315] width 9 height 9
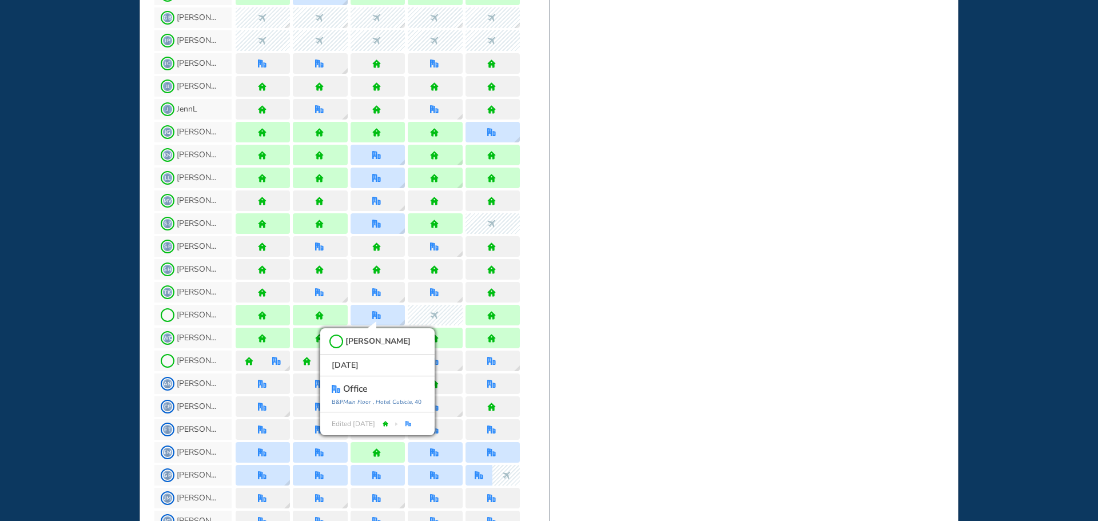
click at [47, 298] on div "WHO'S WHERE WHEN MY WORK INITIATIVES 92 DF New! NOTIFICATIONS All Location Task…" at bounding box center [549, 260] width 1098 height 521
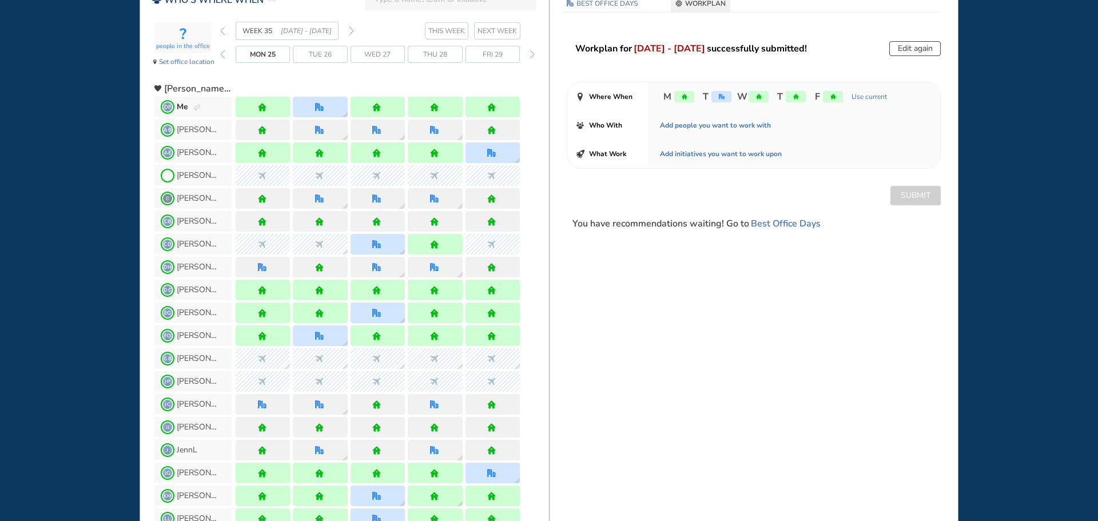
scroll to position [0, 0]
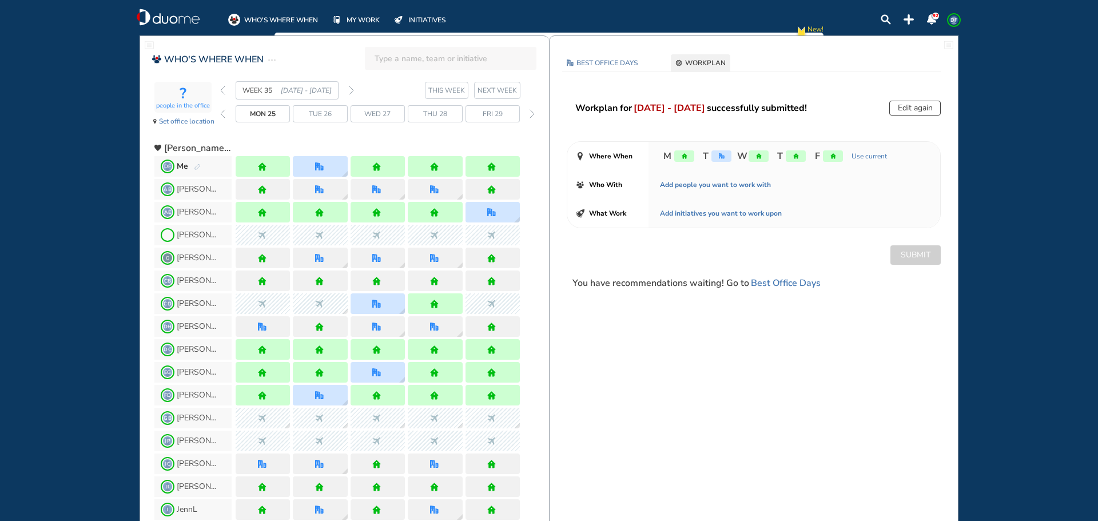
click at [347, 93] on div "WEEK 35 [DATE] - [DATE]" at bounding box center [287, 90] width 134 height 18
click at [352, 90] on img "forward week" at bounding box center [351, 90] width 5 height 9
